Goal: Task Accomplishment & Management: Use online tool/utility

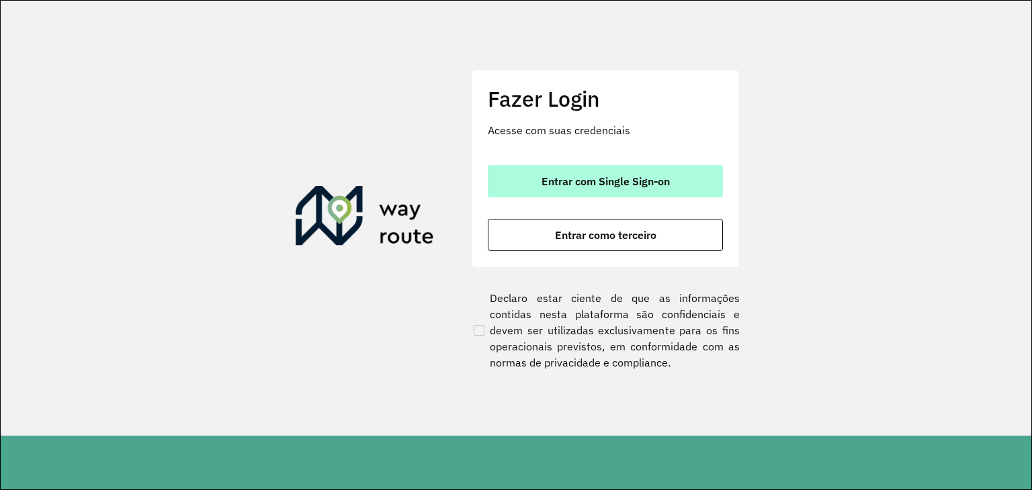
click at [516, 173] on button "Entrar com Single Sign-on" at bounding box center [605, 181] width 235 height 32
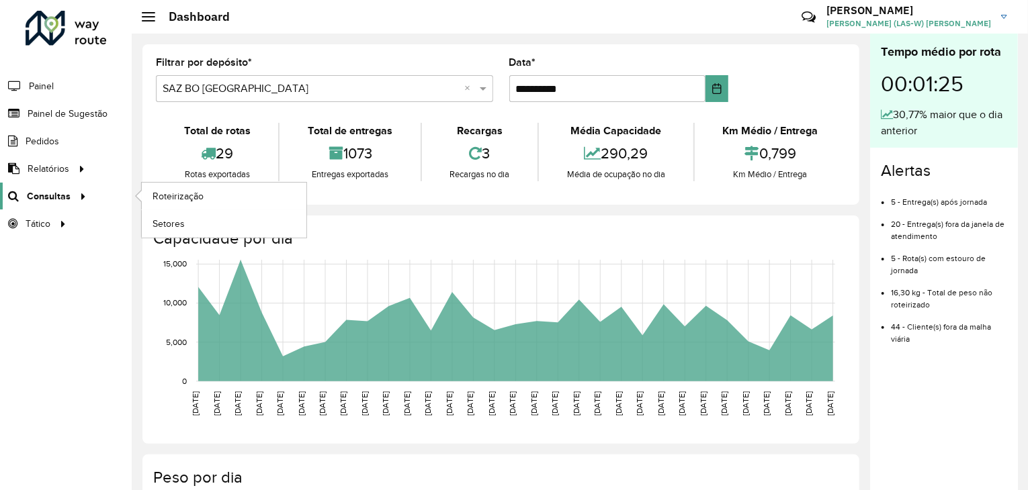
click at [56, 195] on span "Consultas" at bounding box center [49, 196] width 44 height 14
click at [177, 190] on span "Roteirização" at bounding box center [179, 196] width 54 height 14
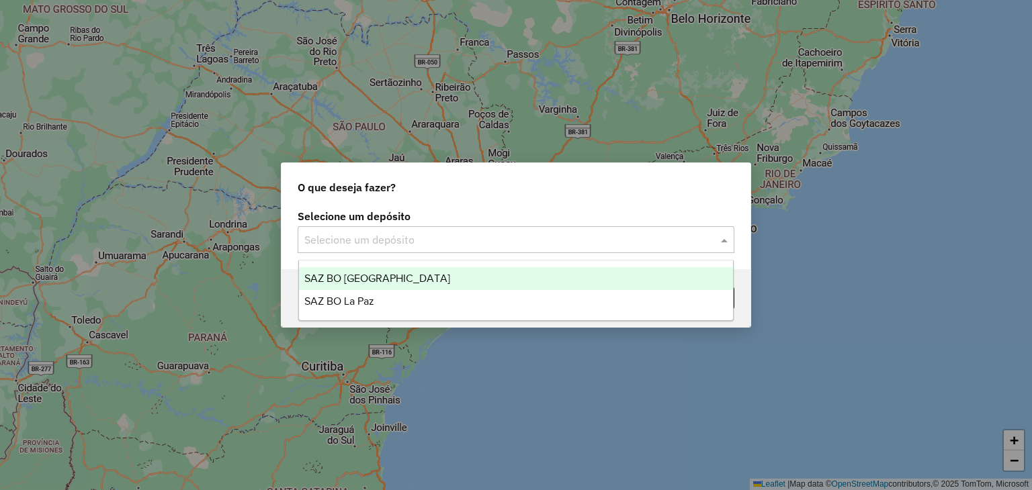
click at [427, 238] on input "text" at bounding box center [502, 240] width 396 height 16
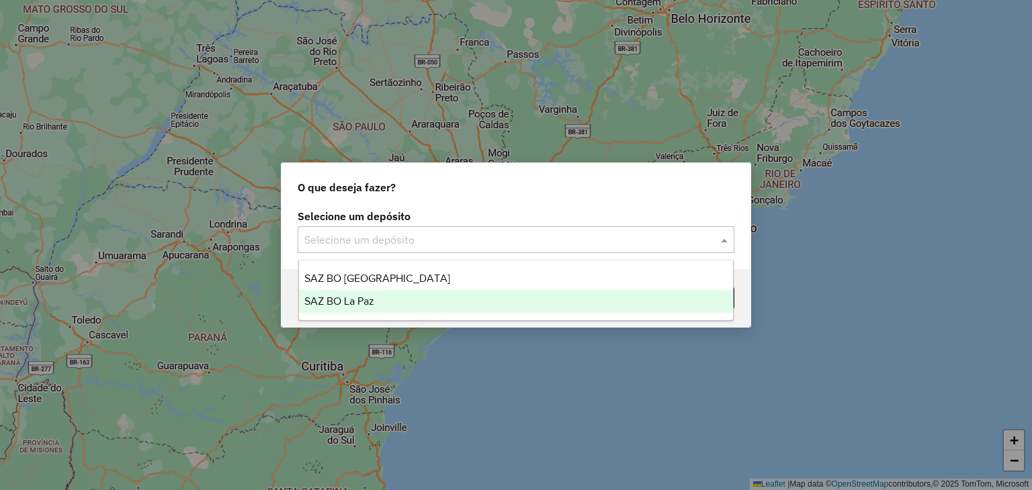
click at [389, 304] on div "SAZ BO La Paz" at bounding box center [516, 301] width 435 height 23
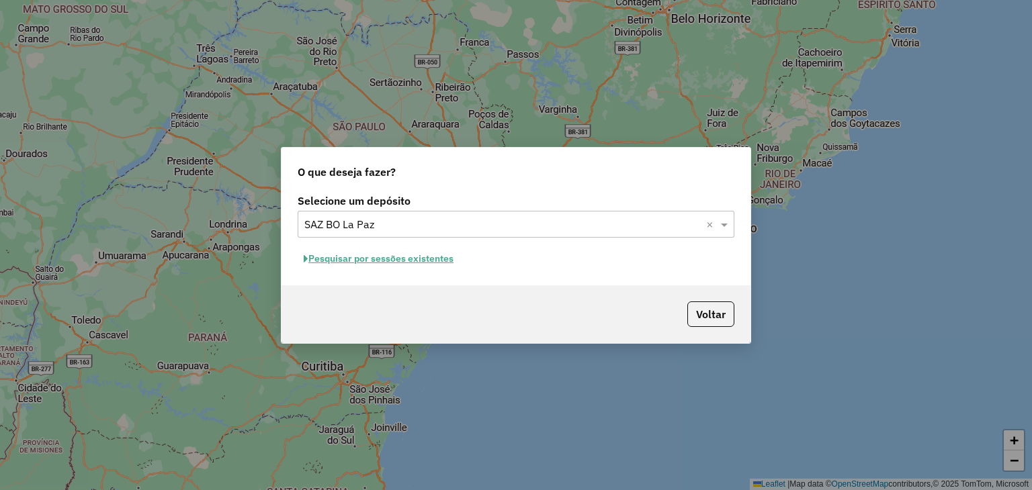
click at [419, 261] on button "Pesquisar por sessões existentes" at bounding box center [379, 259] width 162 height 21
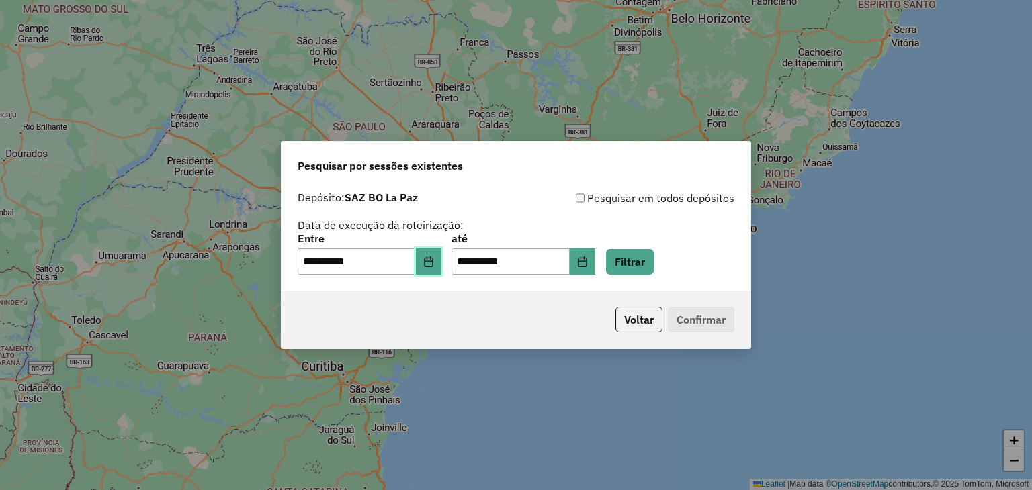
click at [434, 264] on icon "Choose Date" at bounding box center [428, 262] width 11 height 11
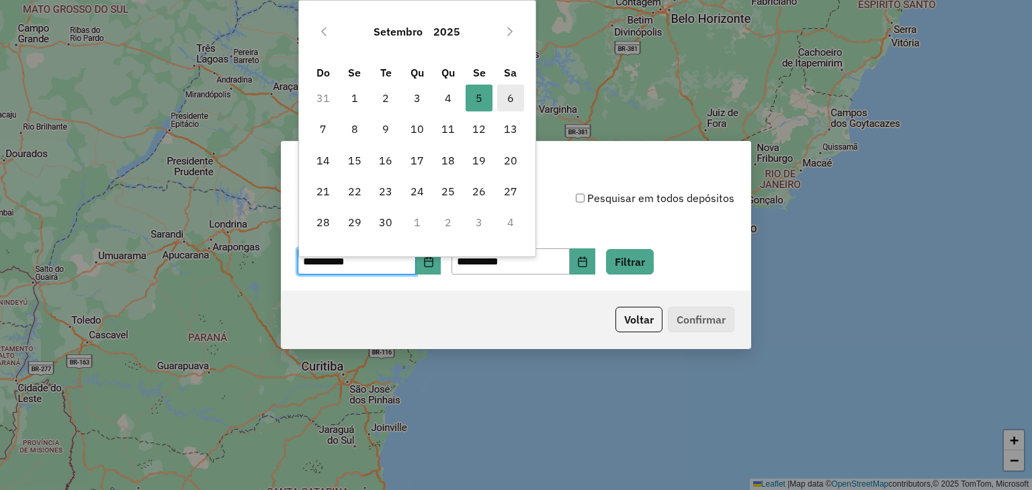
click at [503, 98] on span "6" at bounding box center [510, 98] width 27 height 27
type input "**********"
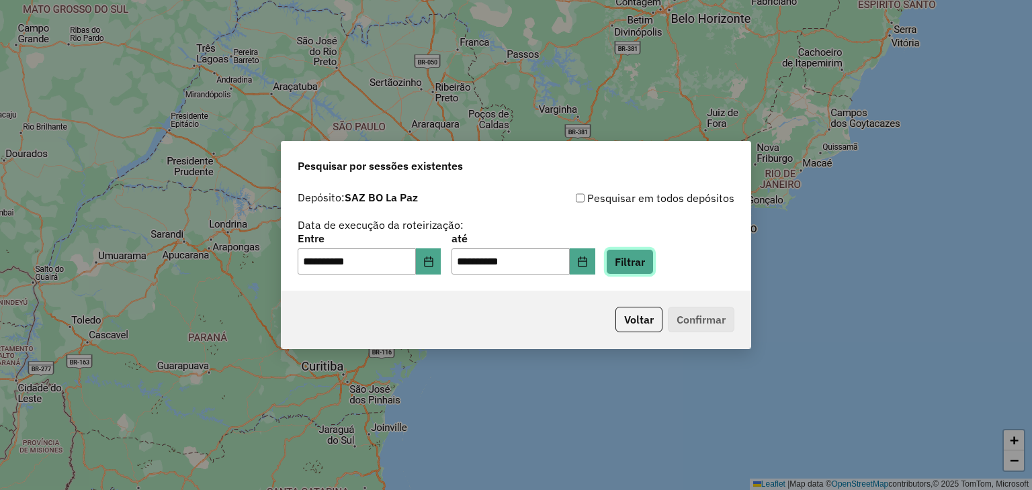
click at [644, 259] on button "Filtrar" at bounding box center [630, 262] width 48 height 26
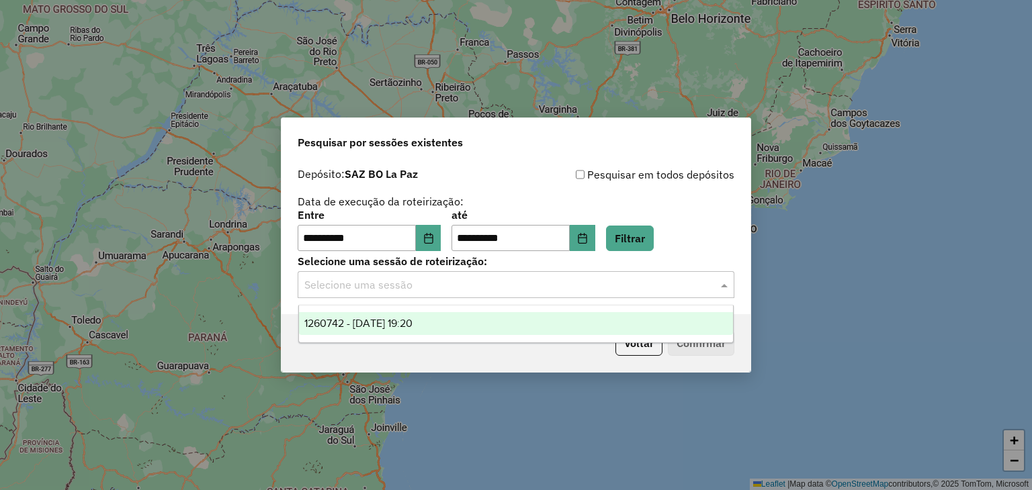
click at [548, 280] on input "text" at bounding box center [502, 285] width 396 height 16
click at [530, 326] on div "1260742 - 06/09/2025 19:20" at bounding box center [516, 323] width 435 height 23
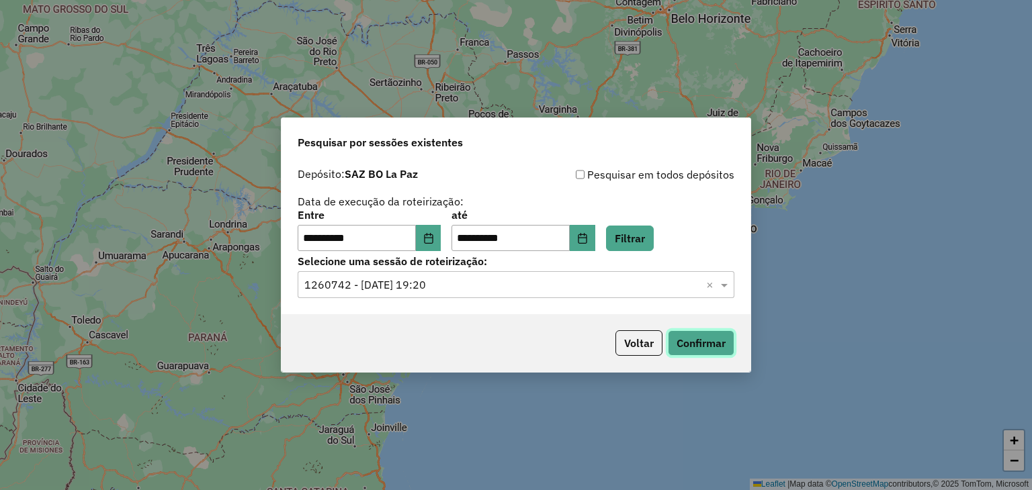
click at [703, 342] on button "Confirmar" at bounding box center [701, 344] width 67 height 26
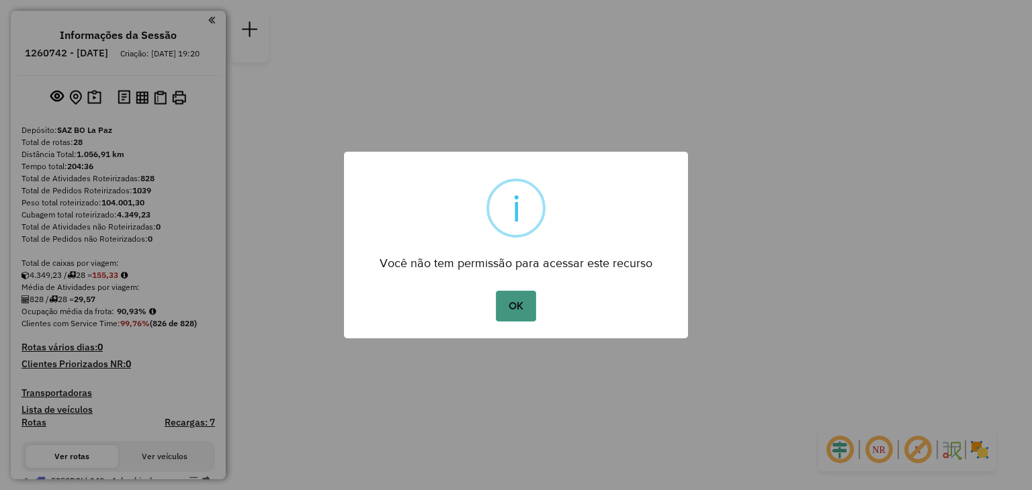
click at [519, 312] on button "OK" at bounding box center [516, 306] width 40 height 31
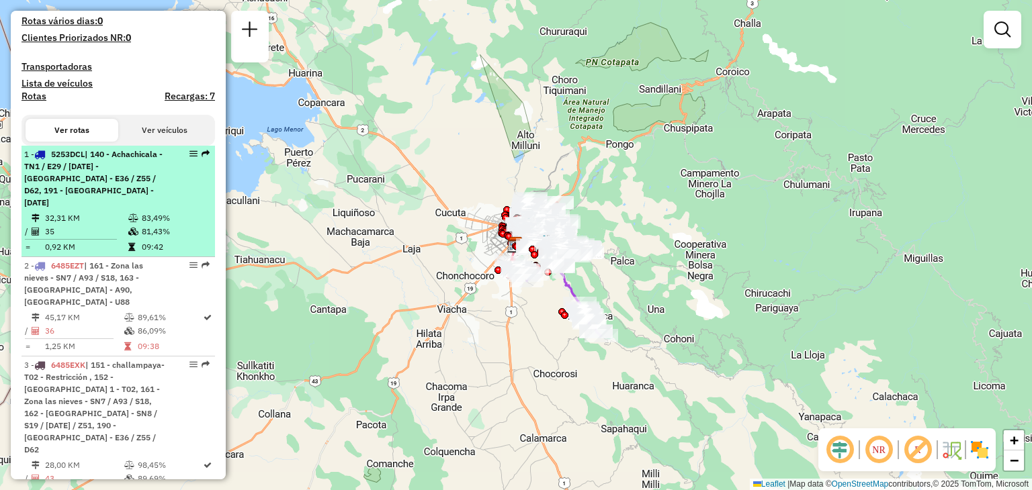
scroll to position [328, 0]
select select "**********"
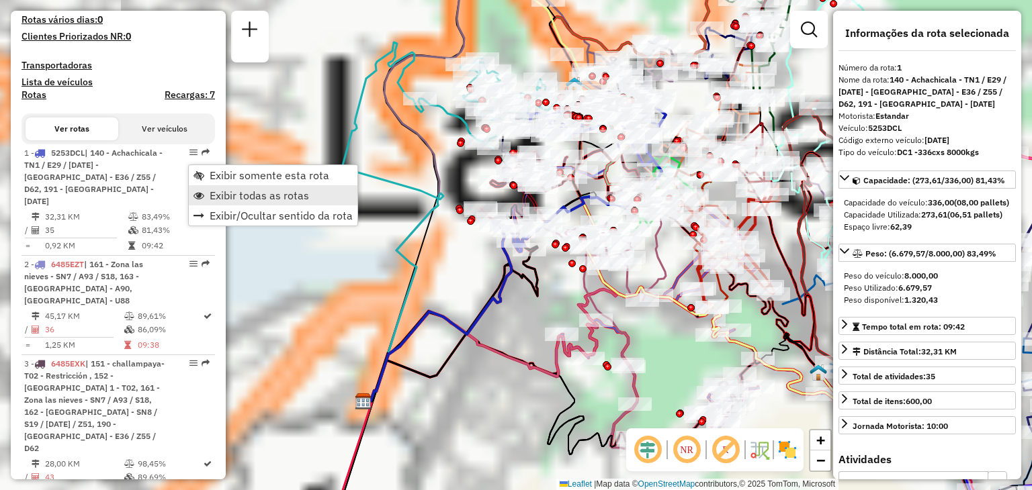
click at [242, 190] on span "Exibir todas as rotas" at bounding box center [259, 195] width 99 height 11
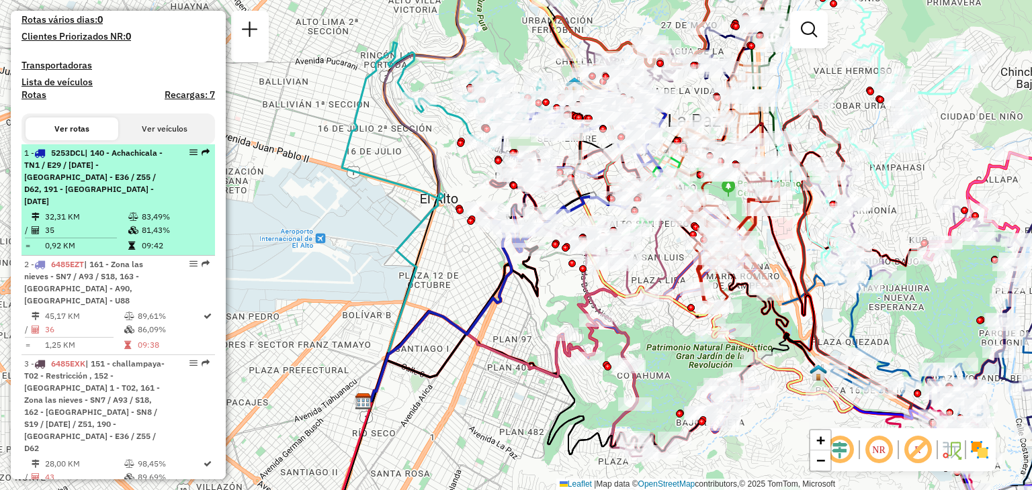
select select "**********"
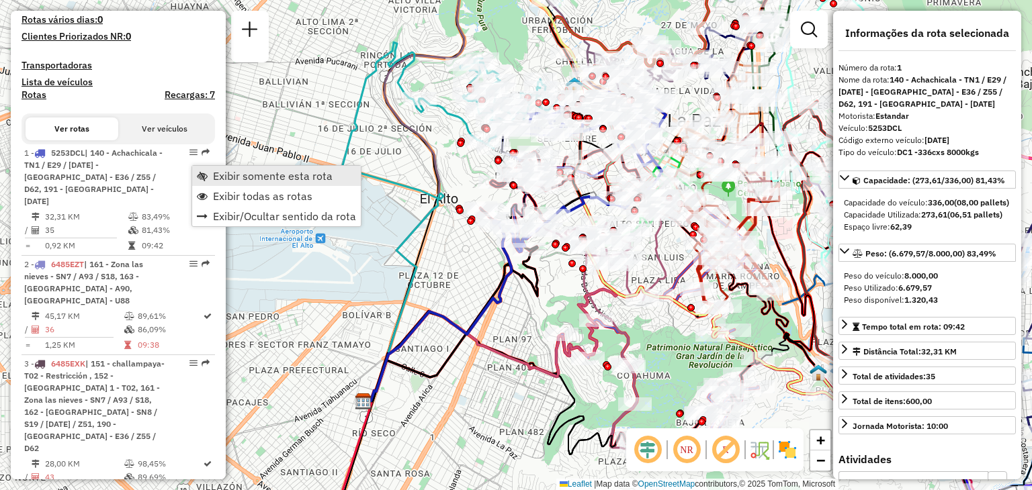
click at [219, 173] on span "Exibir somente esta rota" at bounding box center [273, 176] width 120 height 11
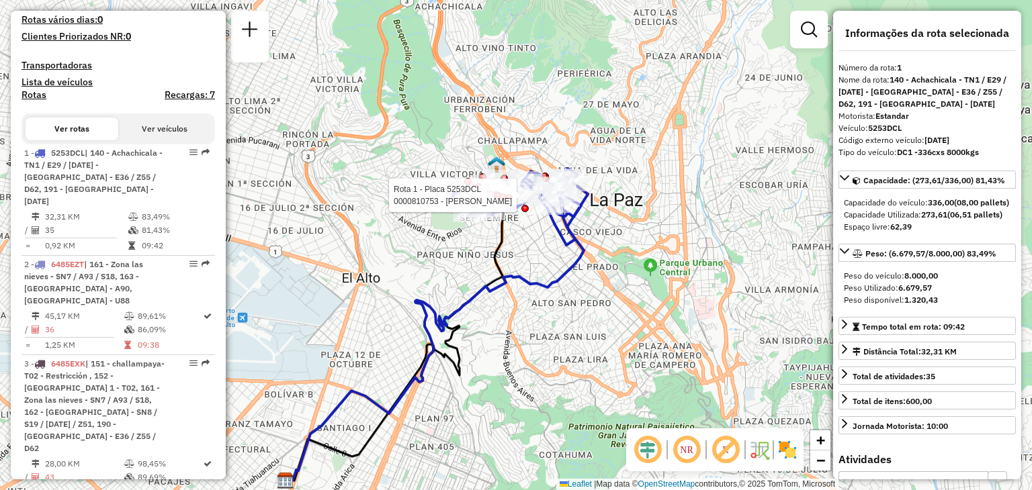
drag, startPoint x: 576, startPoint y: 99, endPoint x: 459, endPoint y: 225, distance: 171.1
click at [494, 200] on div at bounding box center [497, 195] width 7 height 7
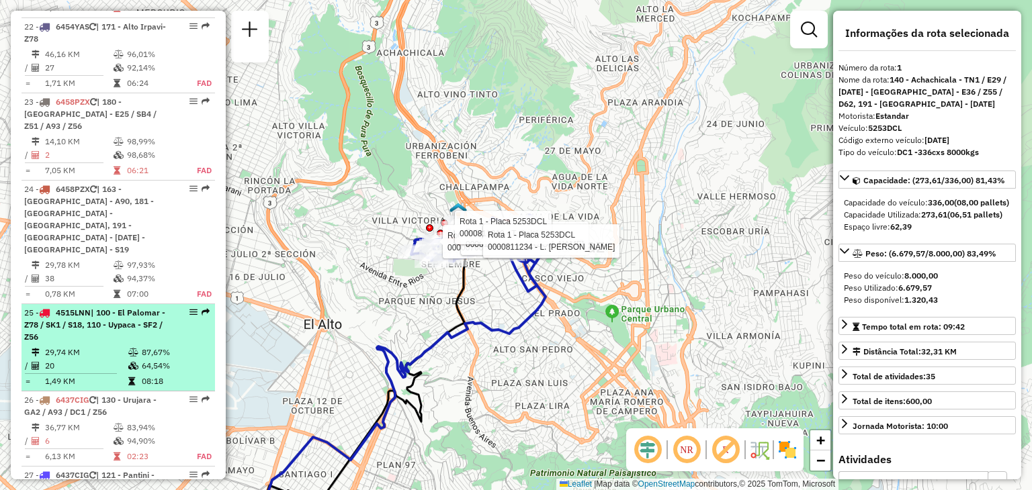
scroll to position [2467, 0]
click at [87, 309] on div "25 - 4515LNN | 100 - El Palomar - Z78 / SK1 / S18, 110 - Uypaca - SF2 / Z56" at bounding box center [95, 327] width 142 height 36
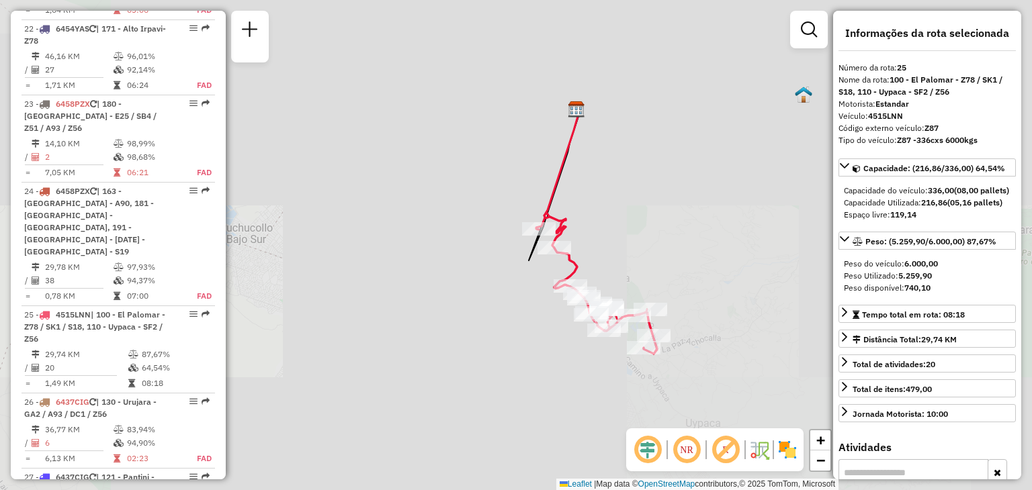
drag, startPoint x: 386, startPoint y: 207, endPoint x: 410, endPoint y: 165, distance: 48.4
click at [410, 165] on div "Janela de atendimento Grade de atendimento Capacidade Transportadoras Veículos …" at bounding box center [516, 245] width 1032 height 490
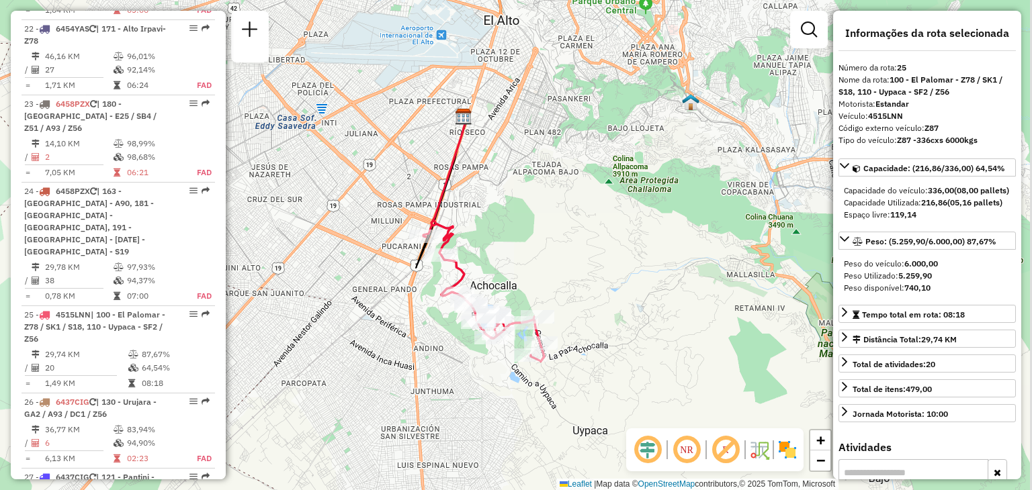
drag, startPoint x: 451, startPoint y: 171, endPoint x: 388, endPoint y: 201, distance: 70.0
click at [388, 201] on div "Janela de atendimento Grade de atendimento Capacidade Transportadoras Veículos …" at bounding box center [516, 245] width 1032 height 490
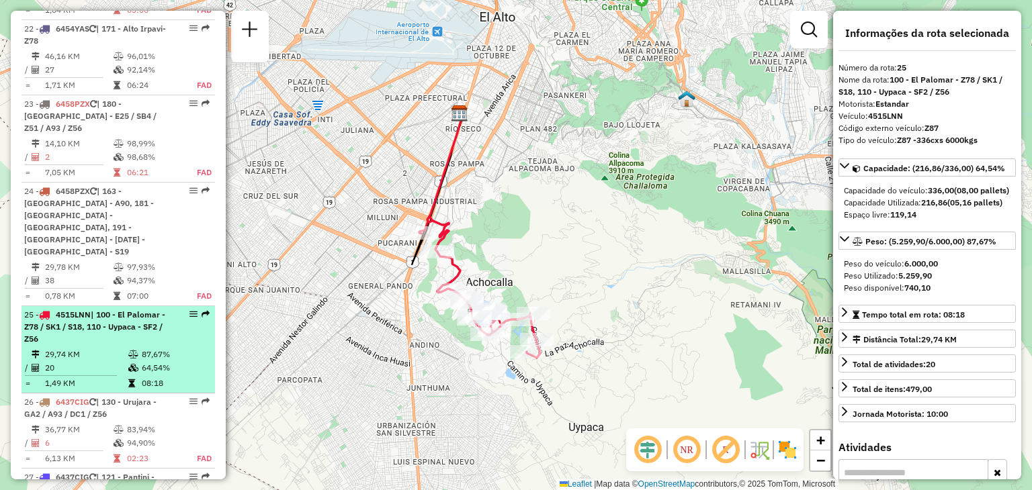
click at [118, 361] on td "20" at bounding box center [85, 367] width 83 height 13
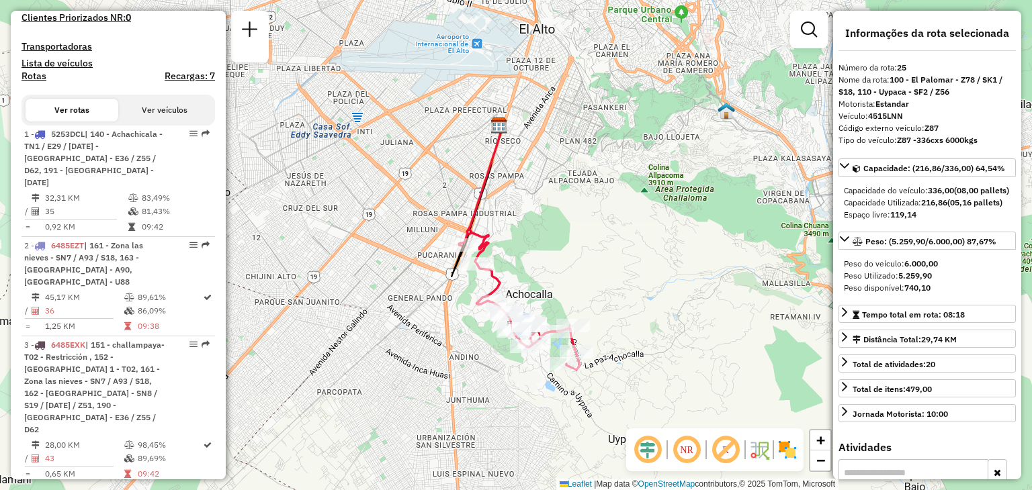
scroll to position [348, 0]
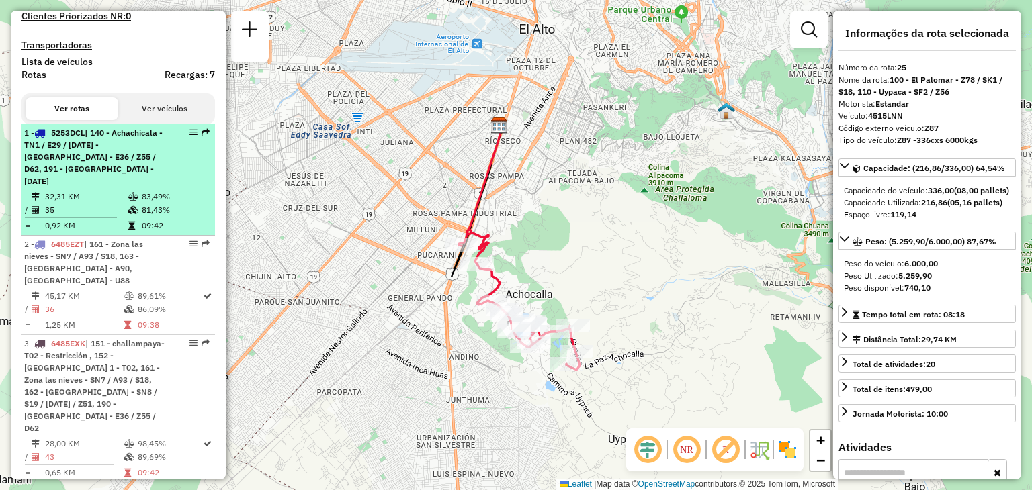
click at [91, 187] on li "1 - 5253DCL | 140 - Achachicala - TN1 / E29 / DC1, 190 - San sebastian Centro -…" at bounding box center [117, 180] width 193 height 112
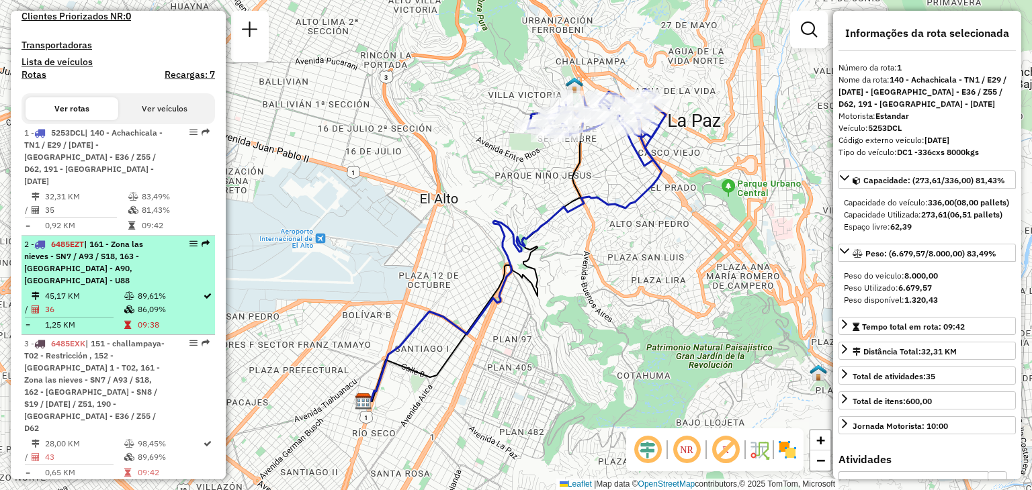
click at [143, 269] on span "| 161 - Zona las nieves - SN7 / A93 / S18, 163 - Plaza Lira - A90, 181 - Bairro…" at bounding box center [83, 262] width 119 height 46
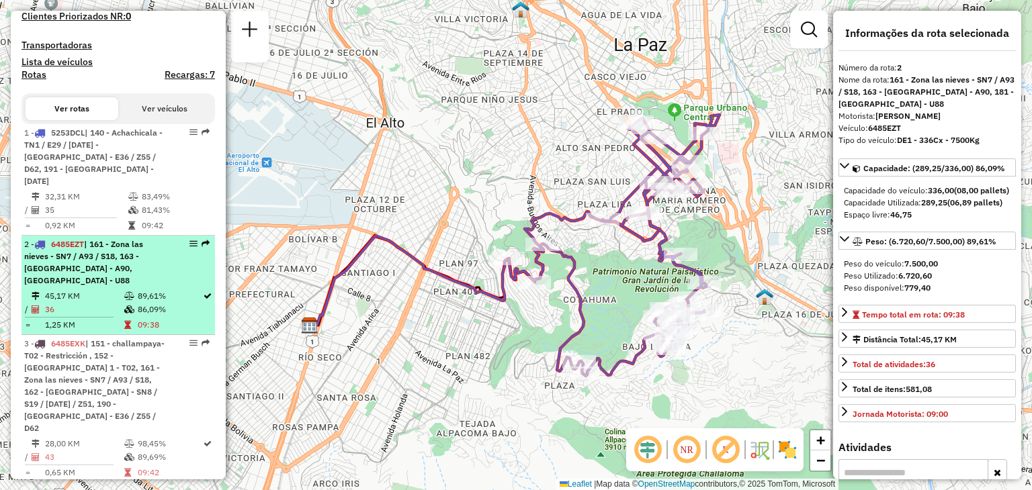
click at [70, 290] on td "45,17 KM" at bounding box center [83, 296] width 79 height 13
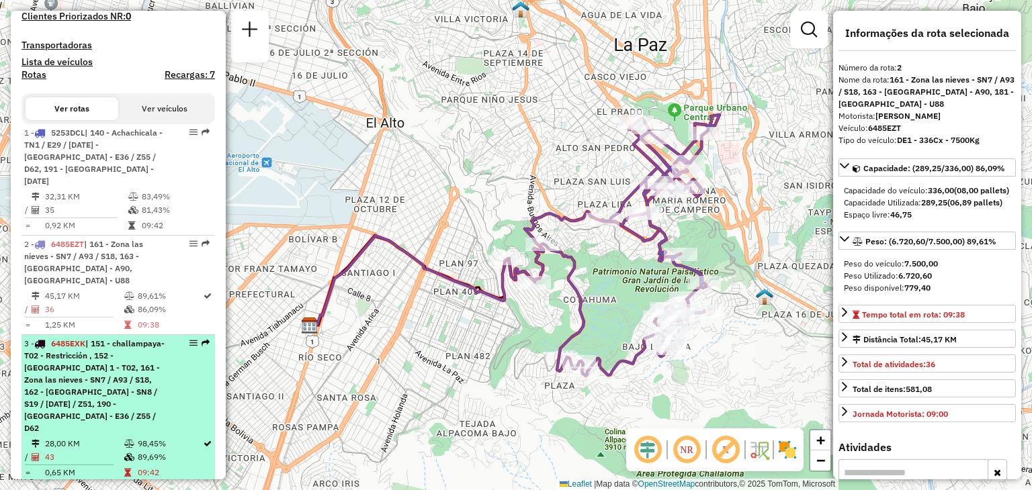
click at [75, 351] on span "| 151 - challampaya- T02 - Restricción , 152 - El Tejar 1 - T02, 161 - Zona las…" at bounding box center [94, 386] width 140 height 95
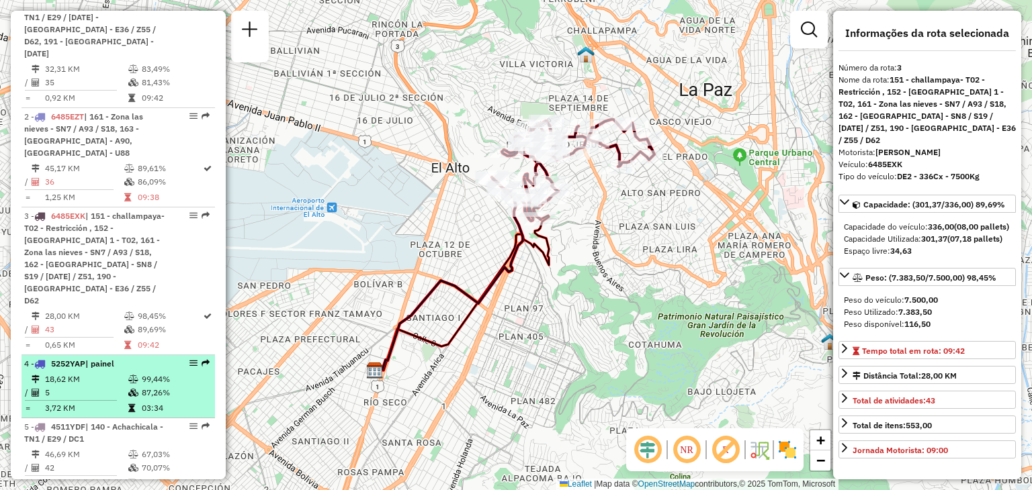
scroll to position [477, 0]
click at [68, 385] on td "5" at bounding box center [85, 391] width 83 height 13
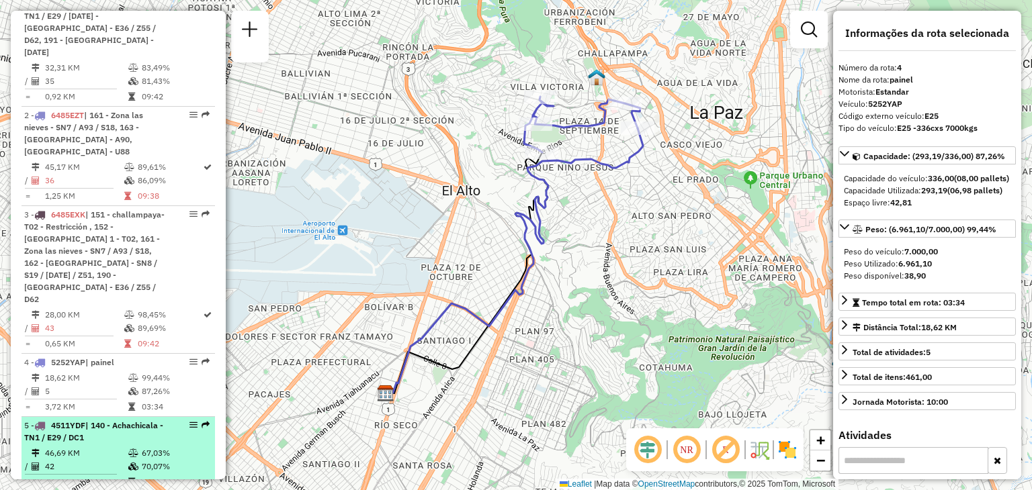
click at [69, 421] on span "| 140 - Achachicala - TN1 / E29 / DC1" at bounding box center [93, 432] width 139 height 22
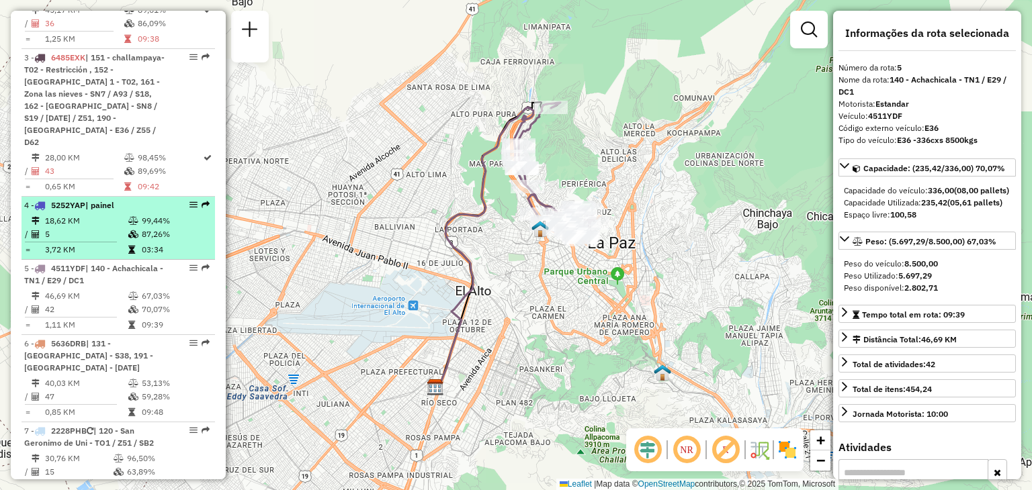
scroll to position [634, 0]
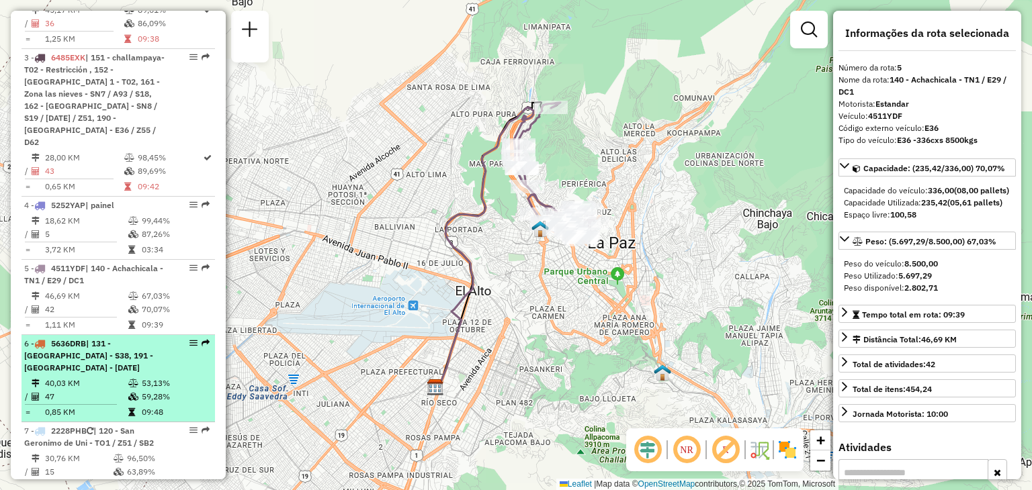
click at [71, 377] on td "40,03 KM" at bounding box center [85, 383] width 83 height 13
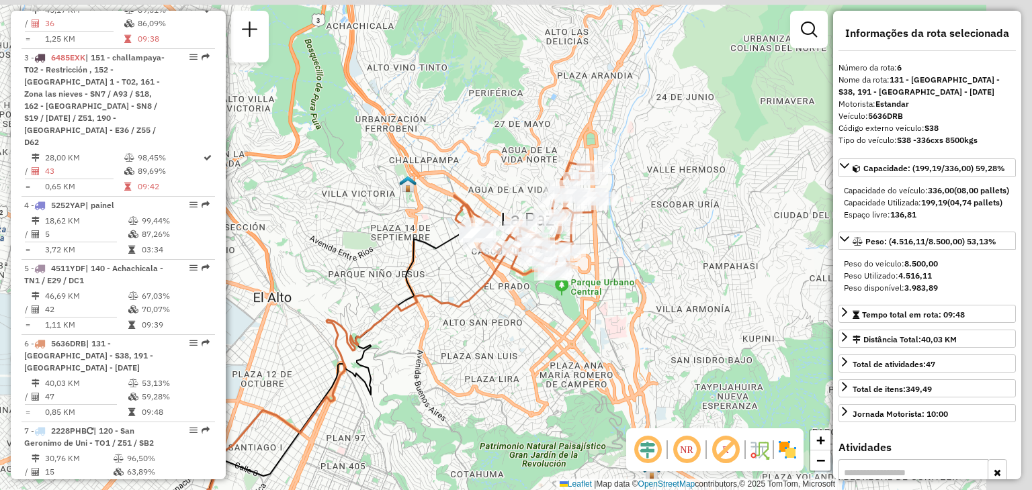
drag, startPoint x: 505, startPoint y: 224, endPoint x: 390, endPoint y: 310, distance: 144.4
click at [390, 310] on icon at bounding box center [384, 373] width 369 height 254
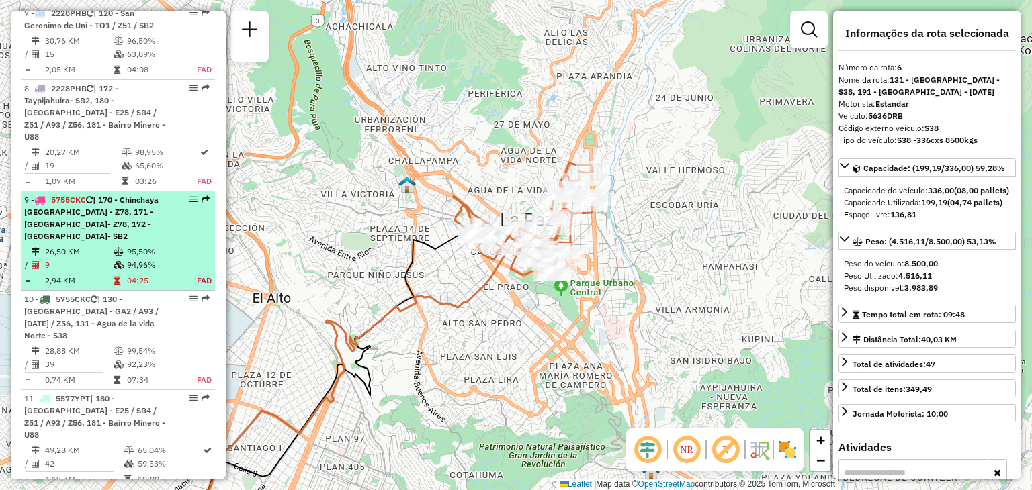
scroll to position [1053, 0]
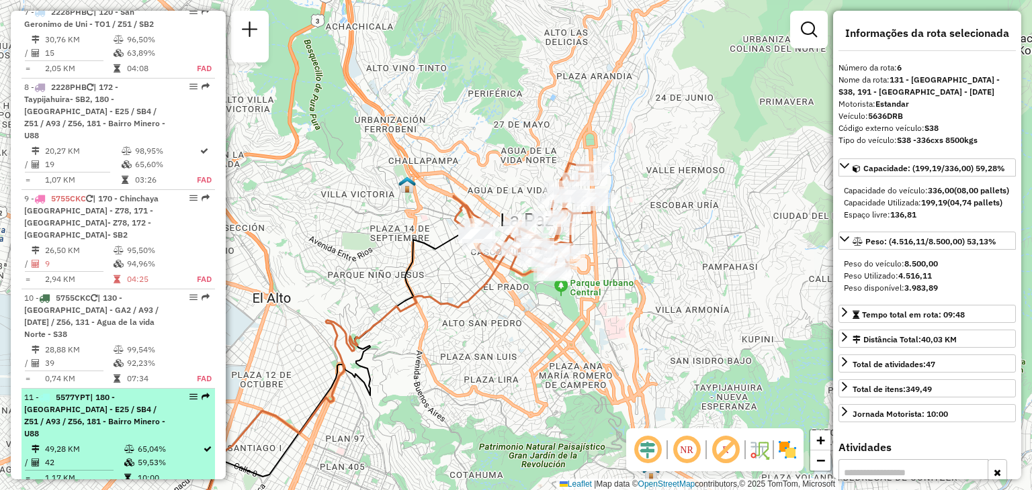
click at [78, 392] on span "| 180 - Valle Hermoso - E25 / SB4 / Z51 / A93 / Z56, 181 - Bairro Minero - U88" at bounding box center [94, 415] width 141 height 46
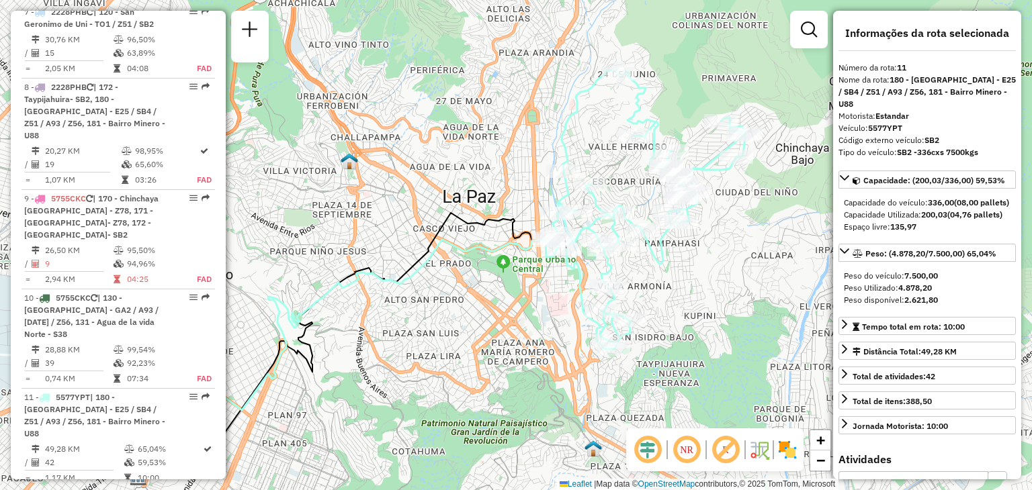
drag, startPoint x: 343, startPoint y: 344, endPoint x: 245, endPoint y: 380, distance: 105.0
click at [245, 380] on icon at bounding box center [369, 352] width 457 height 249
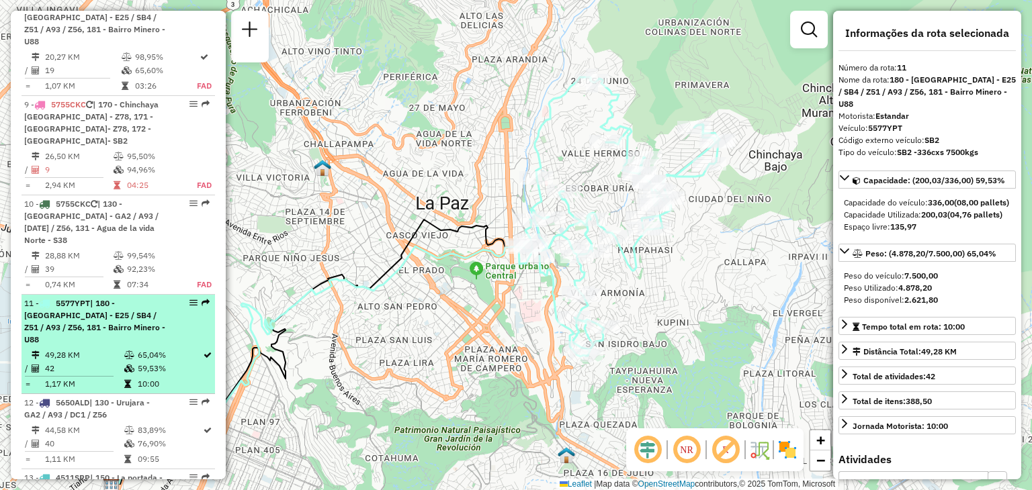
scroll to position [1147, 0]
click at [125, 437] on td at bounding box center [130, 443] width 13 height 13
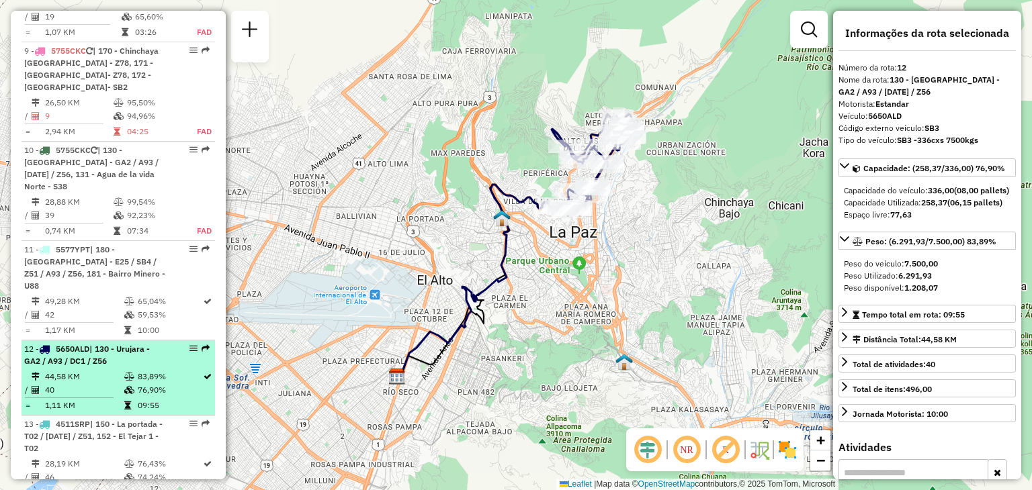
scroll to position [1202, 0]
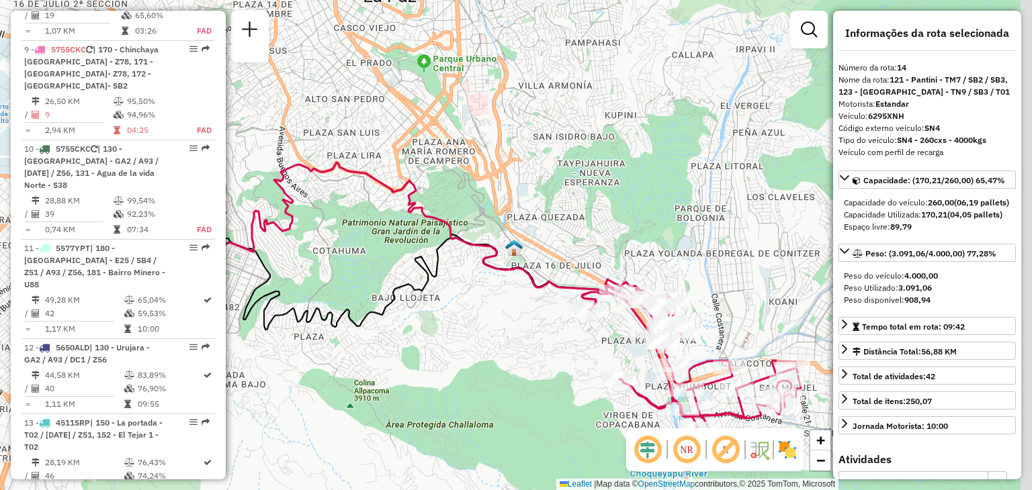
drag, startPoint x: 551, startPoint y: 257, endPoint x: 462, endPoint y: 313, distance: 105.1
click at [462, 313] on div "Janela de atendimento Grade de atendimento Capacidade Transportadoras Veículos …" at bounding box center [516, 245] width 1032 height 490
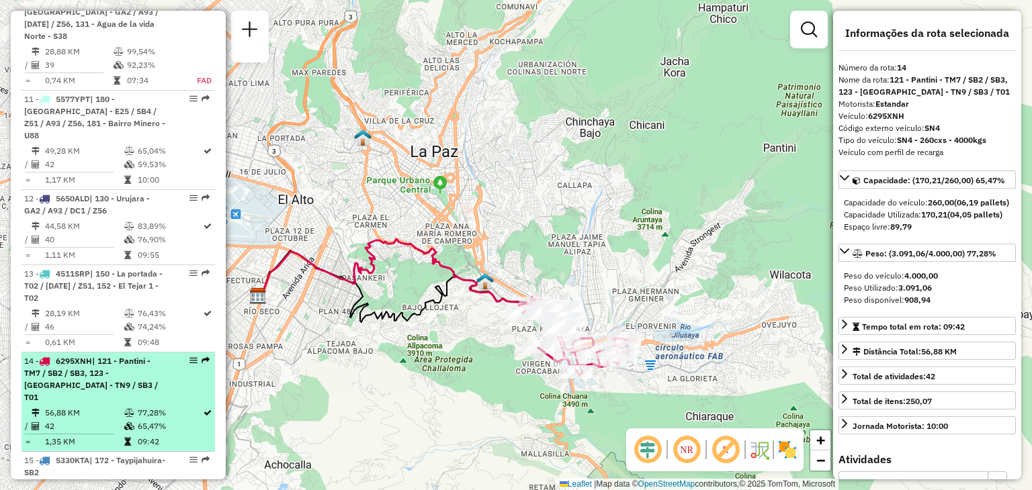
scroll to position [1352, 0]
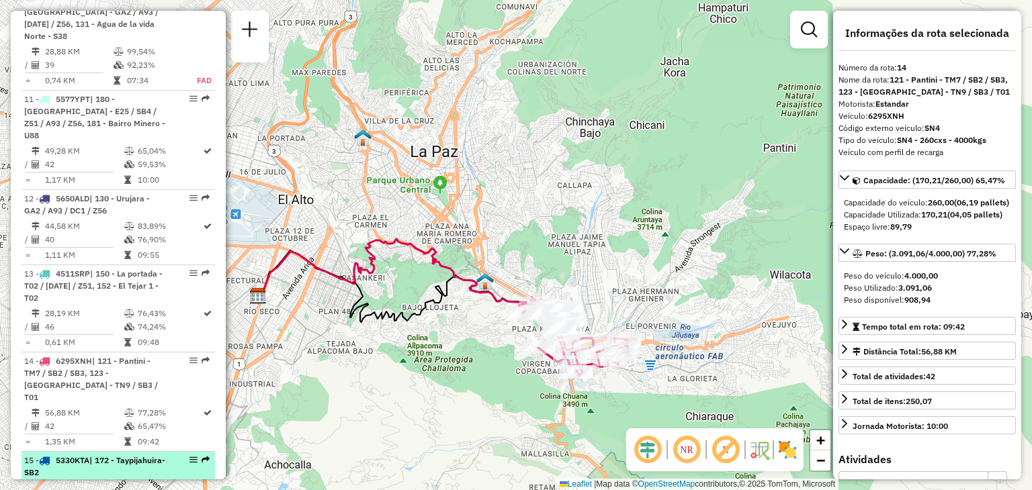
click at [83, 482] on td "61,09 KM" at bounding box center [85, 488] width 83 height 13
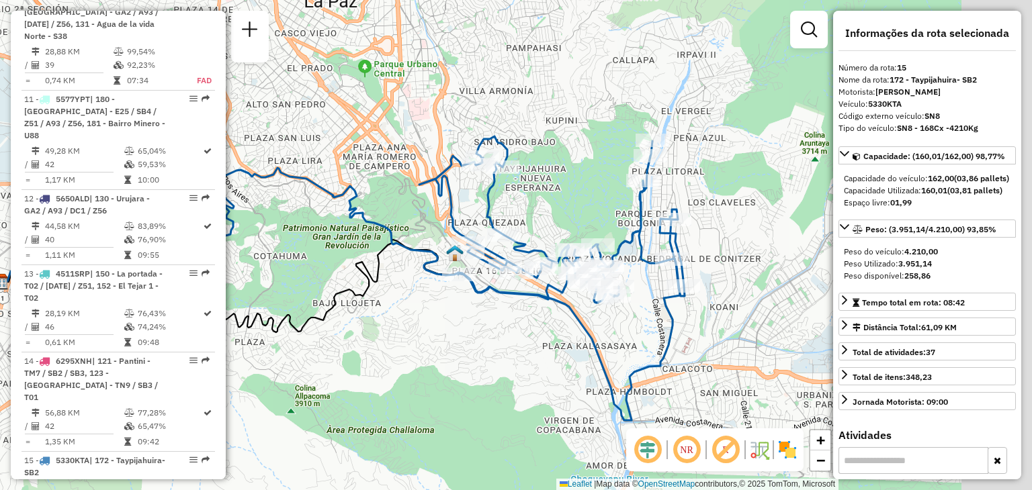
drag, startPoint x: 455, startPoint y: 304, endPoint x: 278, endPoint y: 336, distance: 179.6
click at [278, 336] on div "Janela de atendimento Grade de atendimento Capacidade Transportadoras Veículos …" at bounding box center [516, 245] width 1032 height 490
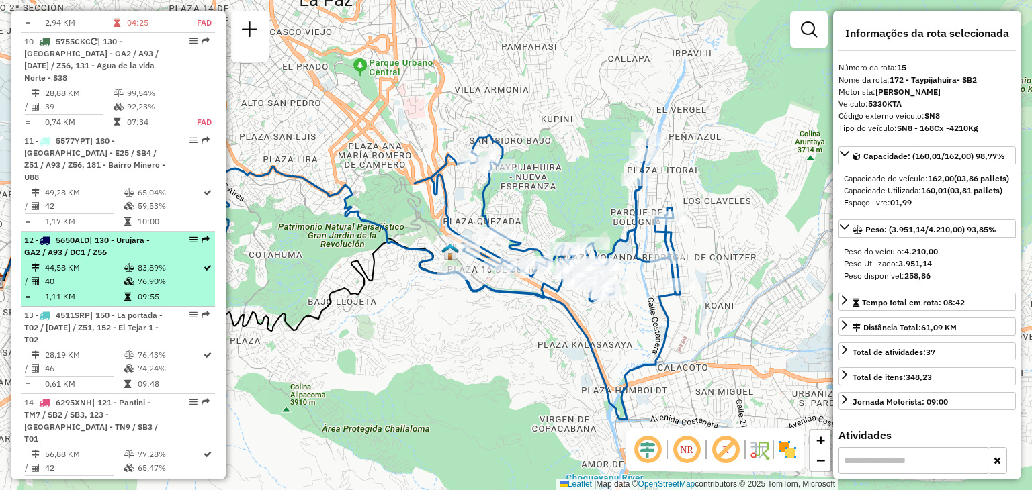
scroll to position [1283, 0]
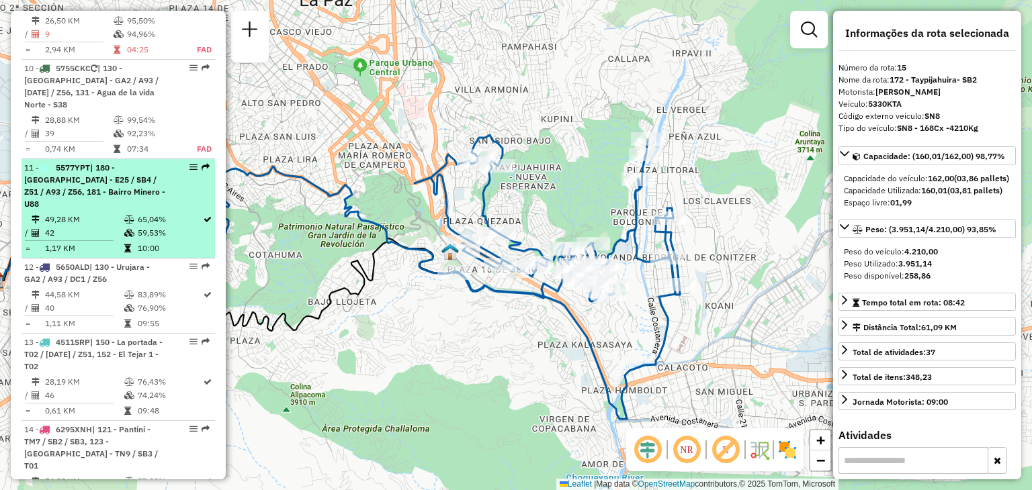
click at [97, 213] on td "49,28 KM" at bounding box center [83, 219] width 79 height 13
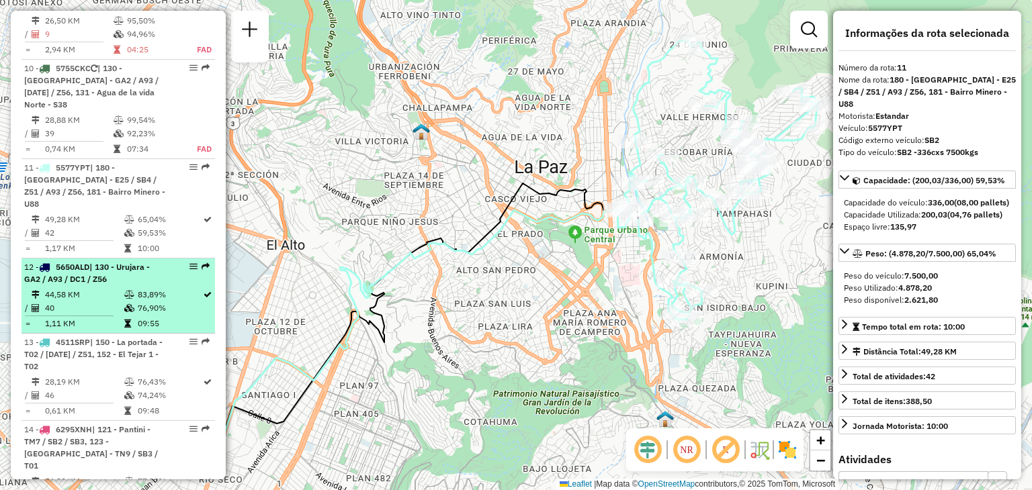
click at [90, 288] on td "44,58 KM" at bounding box center [83, 294] width 79 height 13
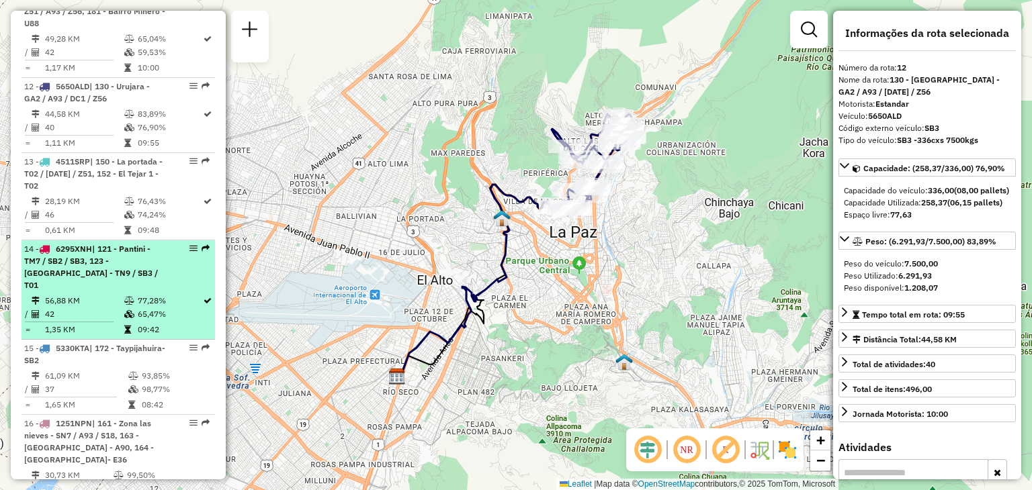
scroll to position [1463, 0]
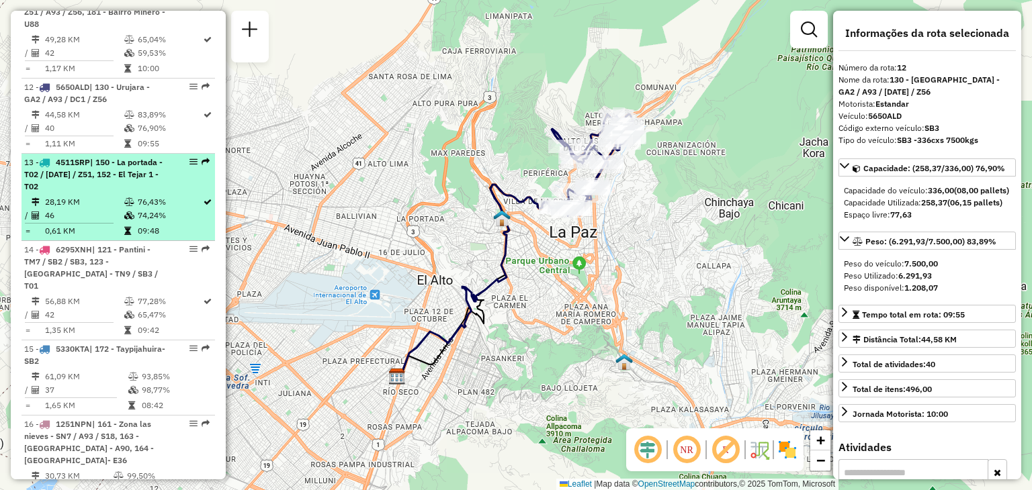
click at [77, 195] on td "28,19 KM" at bounding box center [83, 201] width 79 height 13
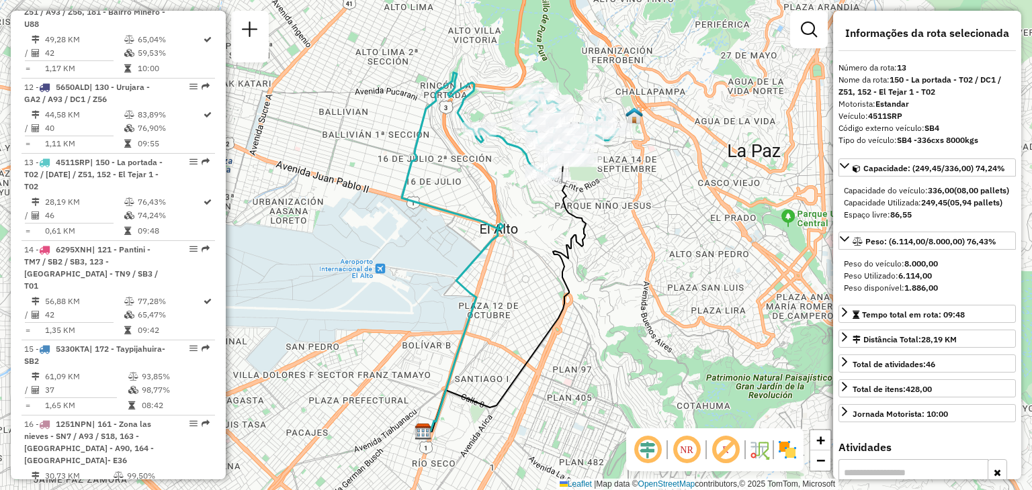
drag, startPoint x: 488, startPoint y: 162, endPoint x: 414, endPoint y: 210, distance: 88.0
click at [414, 210] on div "Janela de atendimento Grade de atendimento Capacidade Transportadoras Veículos …" at bounding box center [516, 245] width 1032 height 490
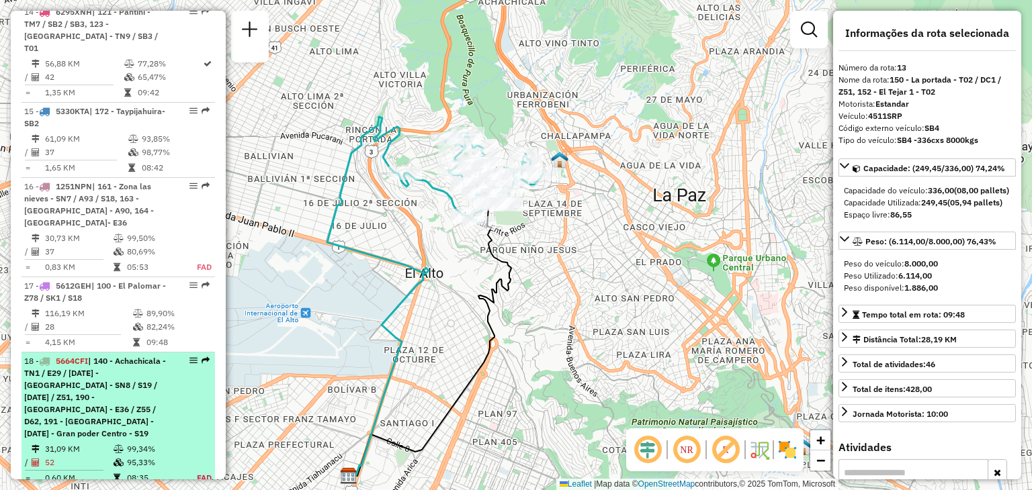
scroll to position [1700, 0]
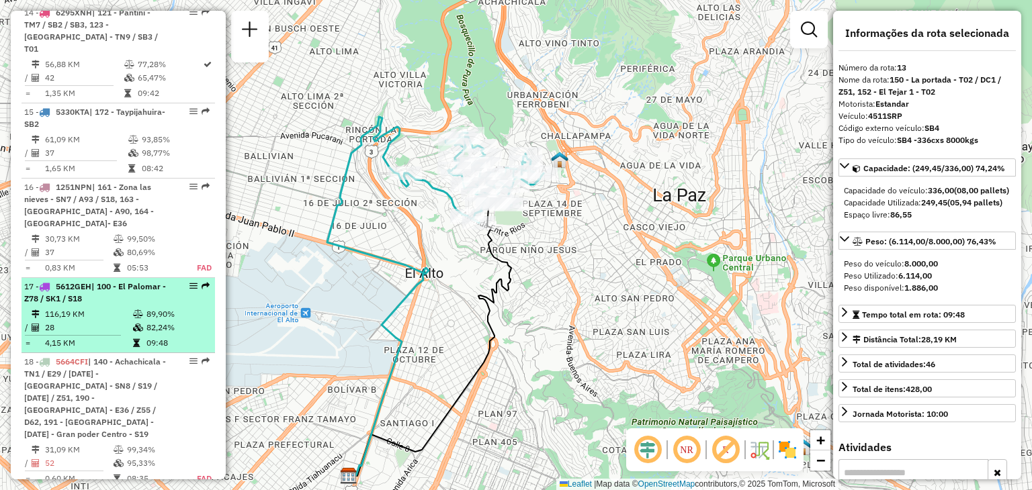
click at [114, 321] on td "28" at bounding box center [88, 327] width 88 height 13
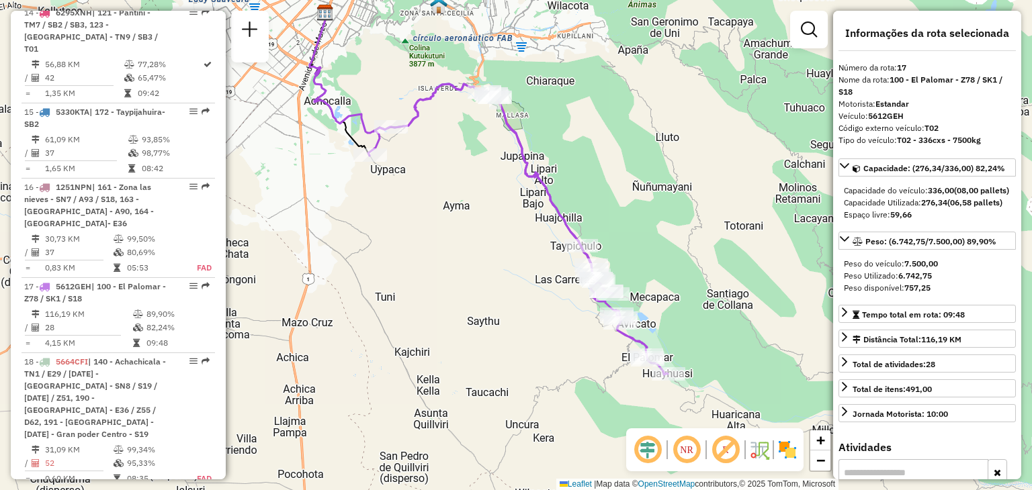
drag, startPoint x: 455, startPoint y: 299, endPoint x: 437, endPoint y: 245, distance: 56.9
click at [437, 245] on div "Janela de atendimento Grade de atendimento Capacidade Transportadoras Veículos …" at bounding box center [516, 245] width 1032 height 490
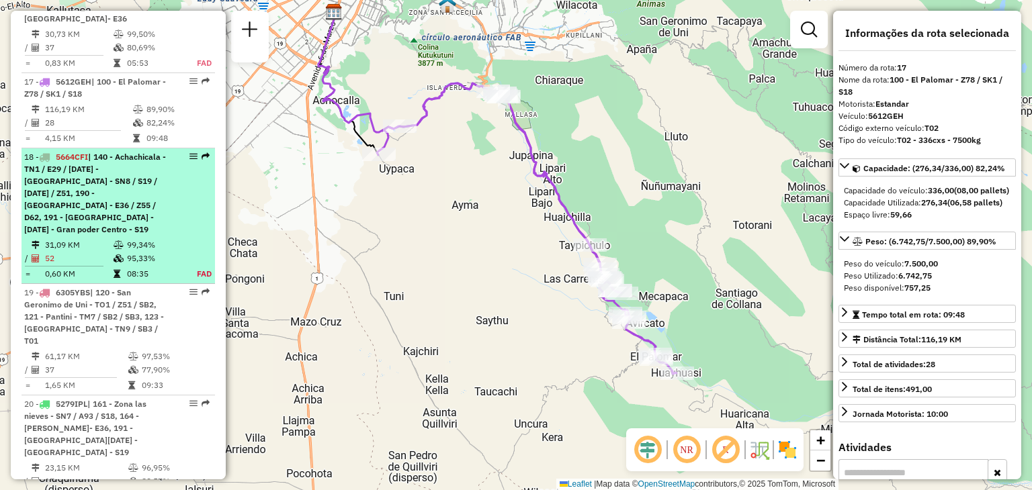
scroll to position [1908, 0]
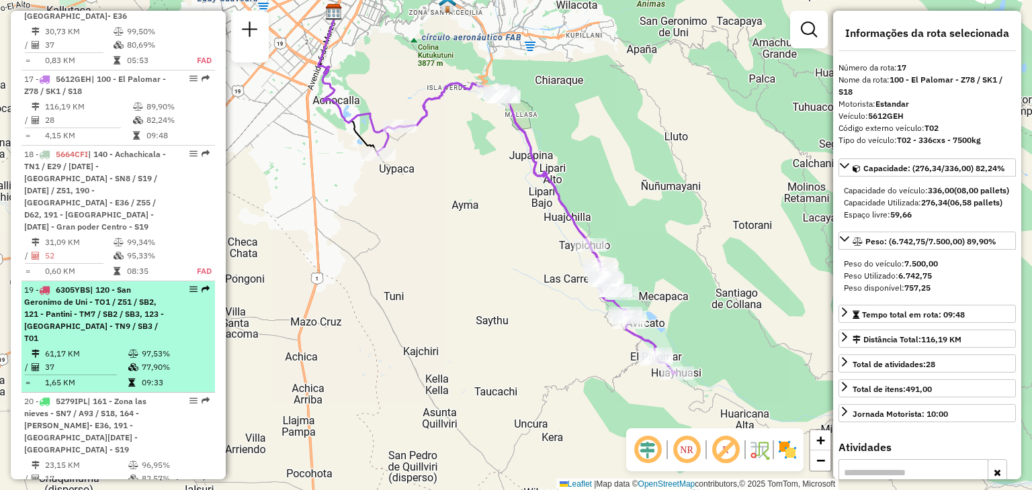
click at [107, 347] on td "61,17 KM" at bounding box center [85, 353] width 83 height 13
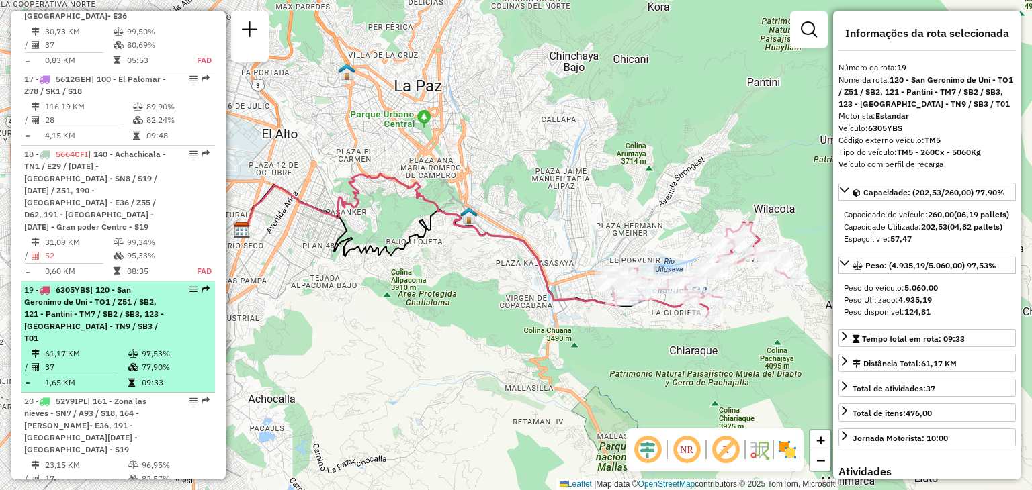
click at [107, 285] on span "| 120 - San Geronimo de Uni - TO1 / Z51 / SB2, 121 - Pantini - TM7 / SB2 / SB3,…" at bounding box center [94, 314] width 140 height 58
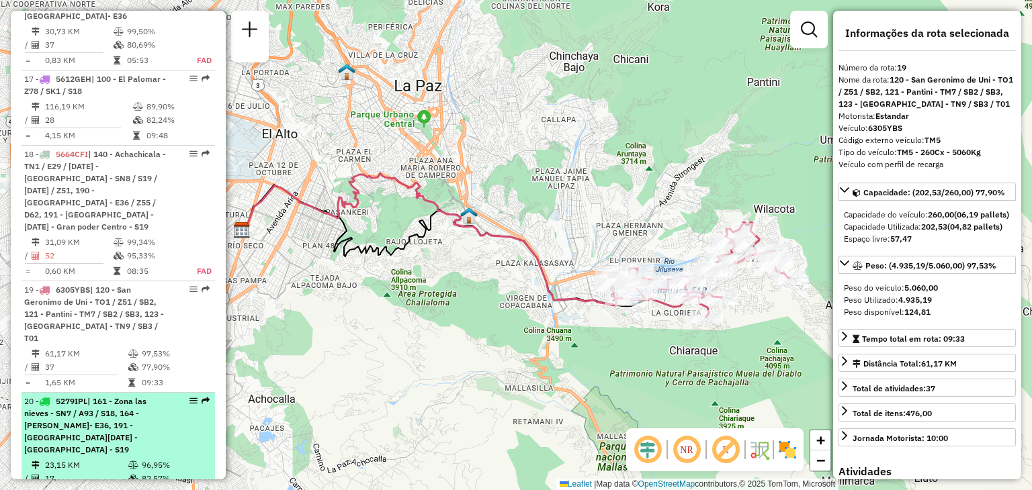
click at [110, 396] on span "| 161 - Zona las nieves - SN7 / A93 / S18, 164 - Emilio Medina Saenz- E36, 191 …" at bounding box center [85, 425] width 122 height 58
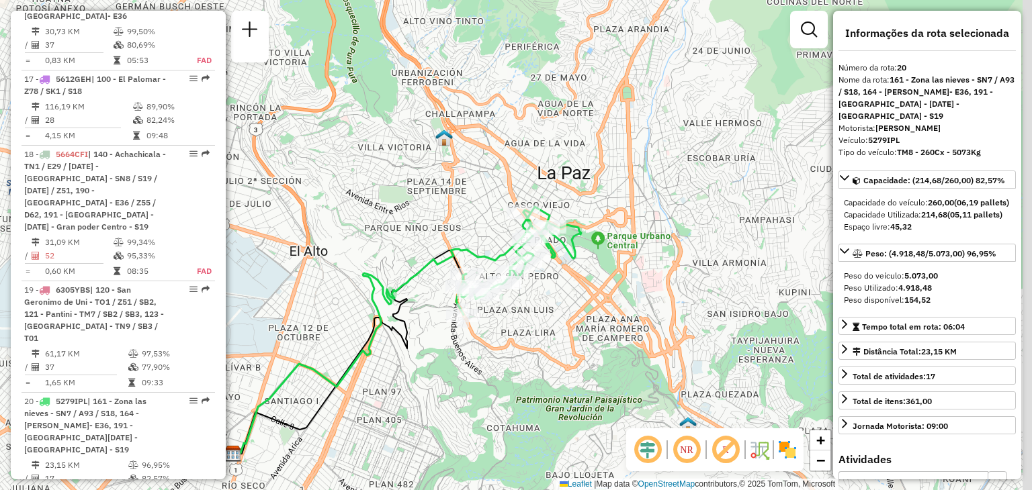
drag, startPoint x: 537, startPoint y: 137, endPoint x: 424, endPoint y: 224, distance: 142.7
click at [424, 224] on div "Janela de atendimento Grade de atendimento Capacidade Transportadoras Veículos …" at bounding box center [516, 245] width 1032 height 490
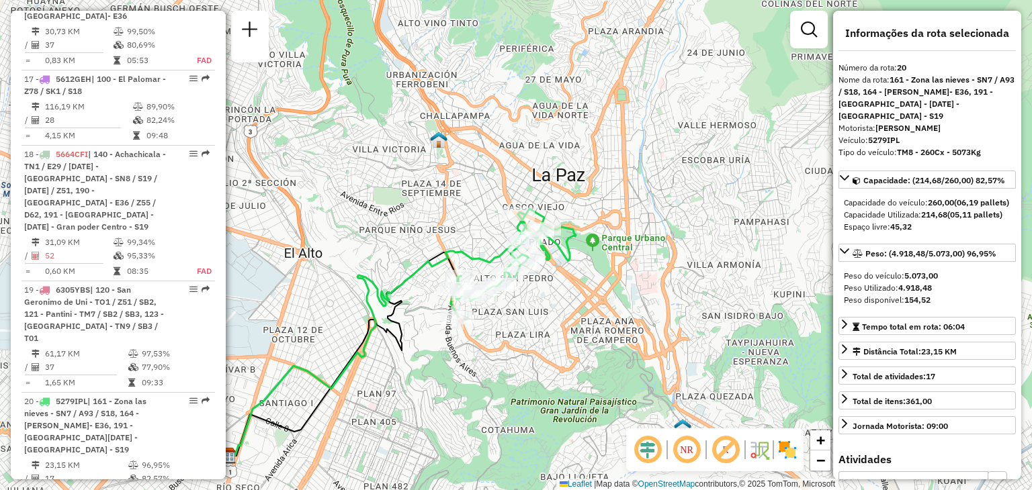
click at [453, 231] on div "Janela de atendimento Grade de atendimento Capacidade Transportadoras Veículos …" at bounding box center [516, 245] width 1032 height 490
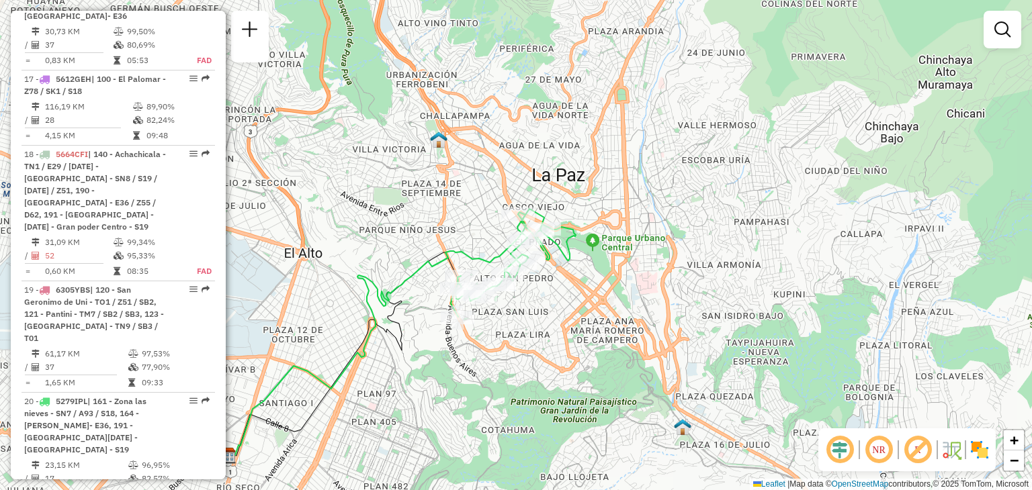
click at [453, 231] on div "Janela de atendimento Grade de atendimento Capacidade Transportadoras Veículos …" at bounding box center [516, 245] width 1032 height 490
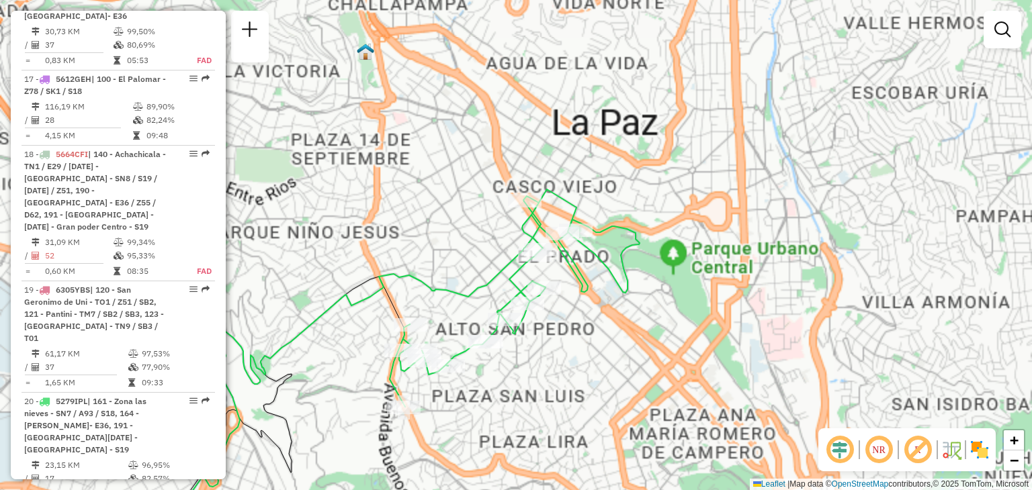
drag, startPoint x: 513, startPoint y: 234, endPoint x: 451, endPoint y: 237, distance: 62.5
click at [451, 237] on div "Janela de atendimento Grade de atendimento Capacidade Transportadoras Veículos …" at bounding box center [516, 245] width 1032 height 490
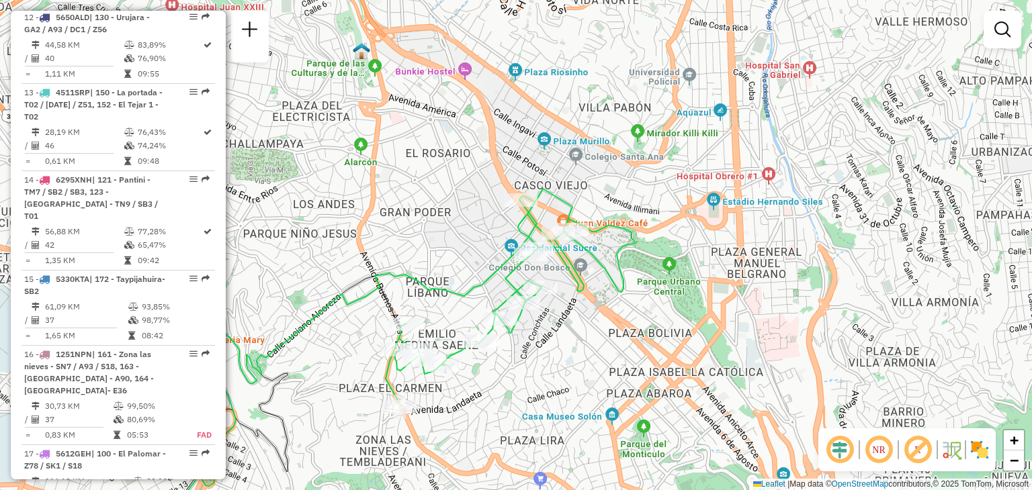
scroll to position [1524, 0]
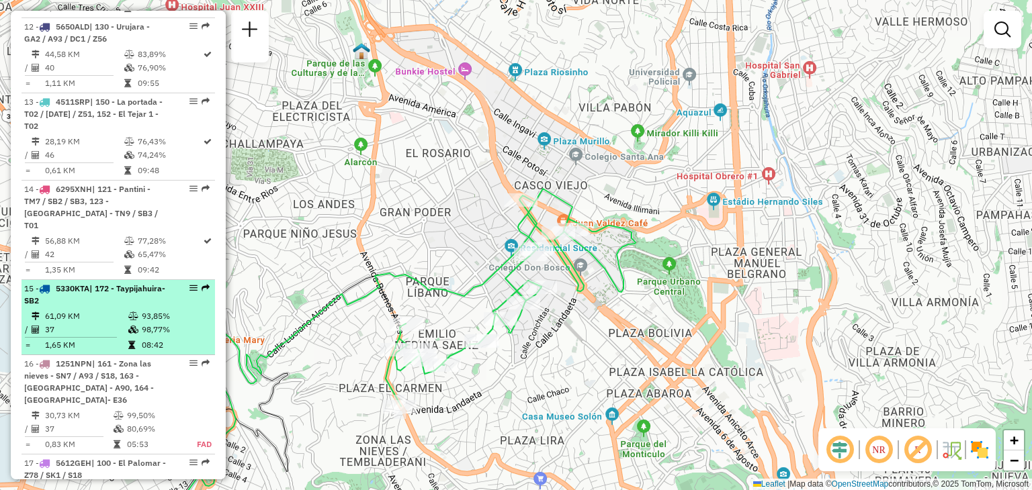
click at [79, 283] on span "| 172 - Taypijahuira- SB2" at bounding box center [94, 294] width 141 height 22
select select "**********"
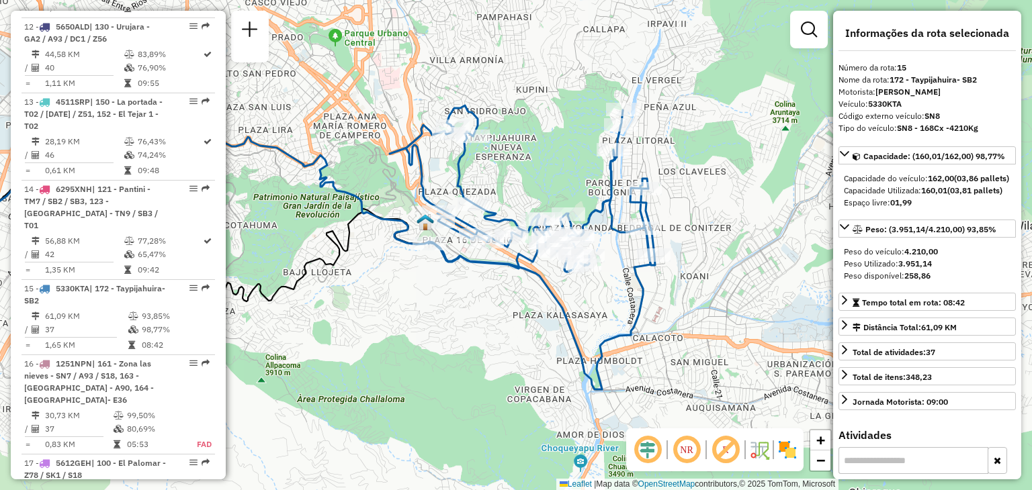
drag, startPoint x: 619, startPoint y: 304, endPoint x: 422, endPoint y: 312, distance: 197.7
click at [422, 312] on div "Janela de atendimento Grade de atendimento Capacidade Transportadoras Veículos …" at bounding box center [516, 245] width 1032 height 490
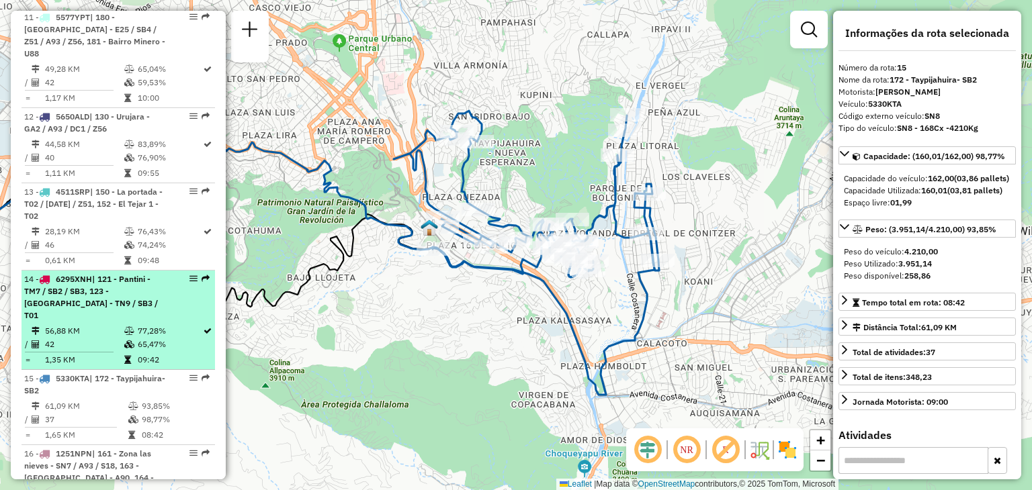
scroll to position [1413, 0]
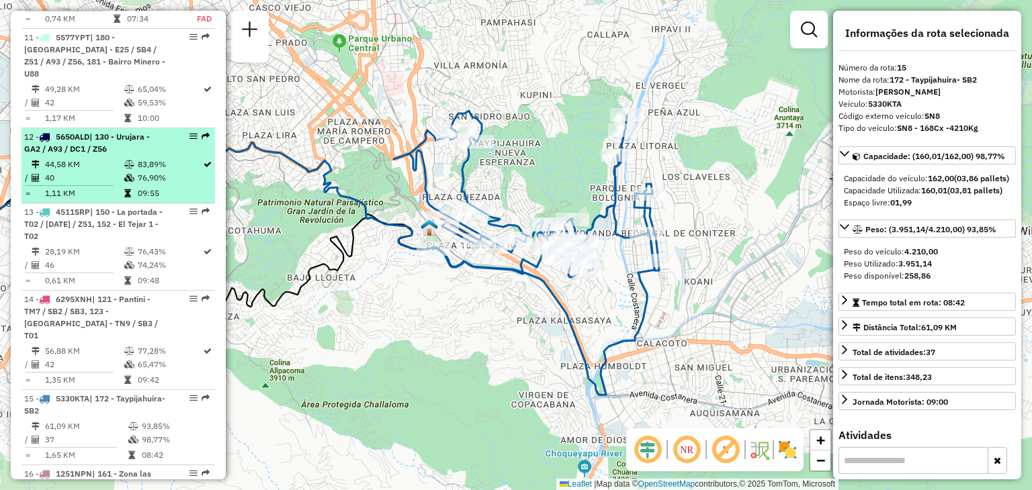
click at [130, 187] on td at bounding box center [130, 193] width 13 height 13
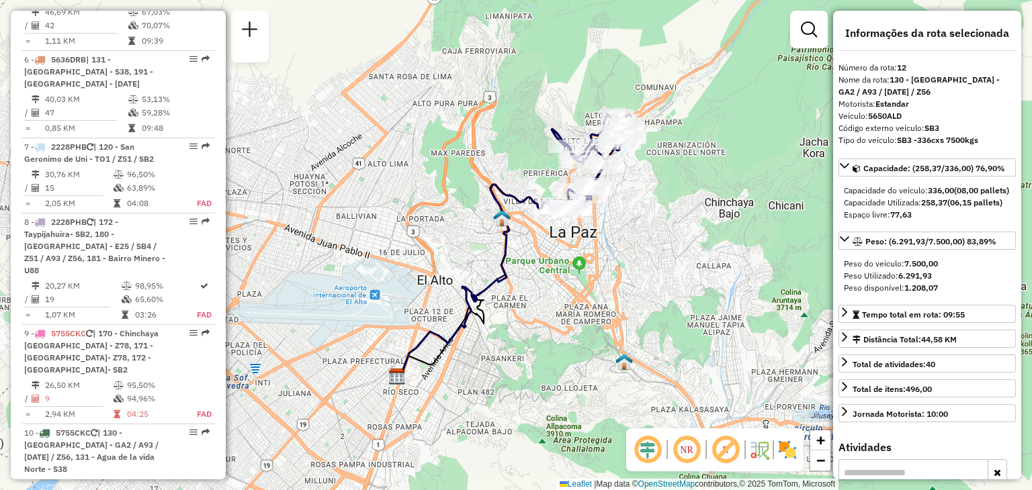
scroll to position [881, 0]
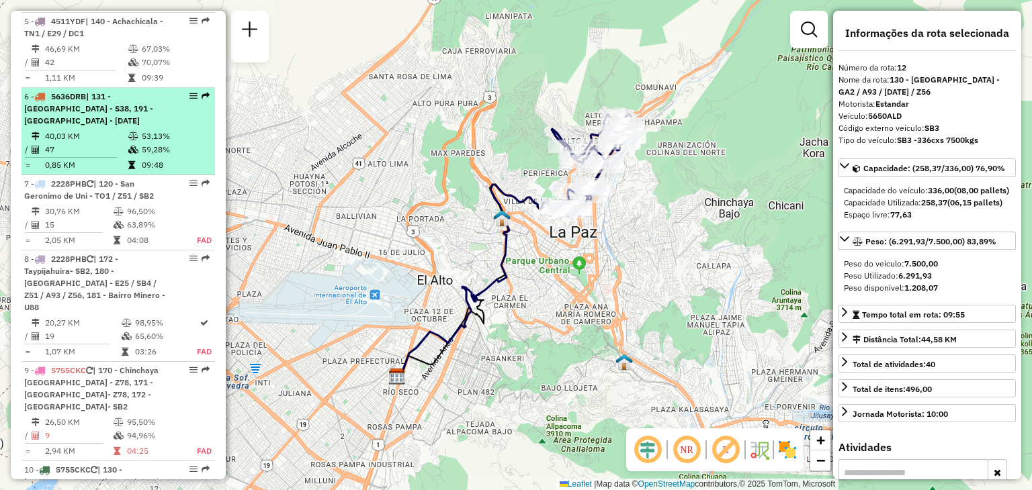
click at [94, 130] on td "40,03 KM" at bounding box center [85, 136] width 83 height 13
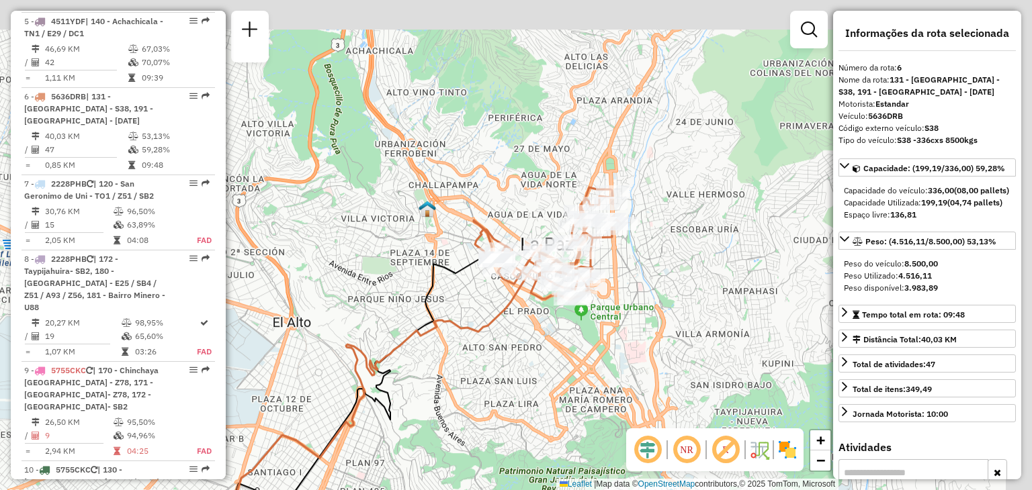
drag, startPoint x: 480, startPoint y: 100, endPoint x: 360, endPoint y: 226, distance: 174.4
click at [360, 226] on div "Janela de atendimento Grade de atendimento Capacidade Transportadoras Veículos …" at bounding box center [516, 245] width 1032 height 490
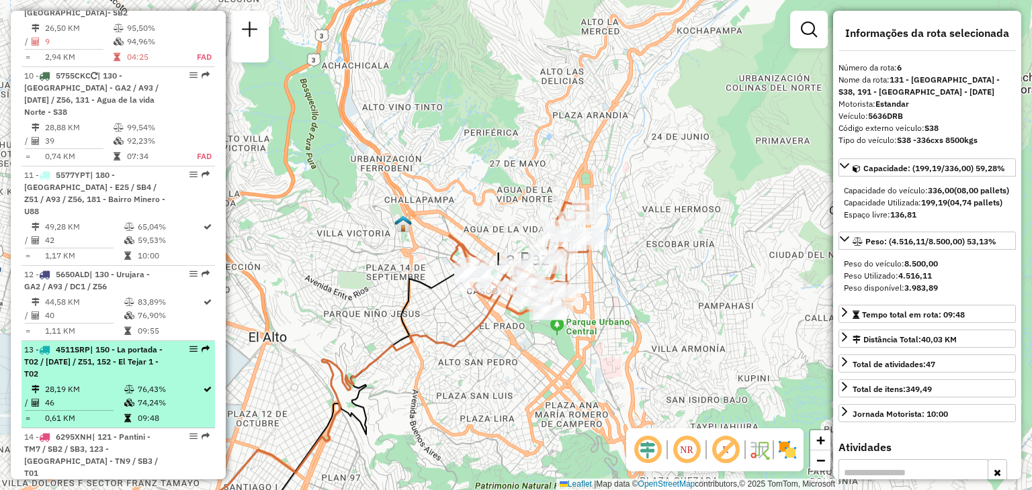
scroll to position [1279, 0]
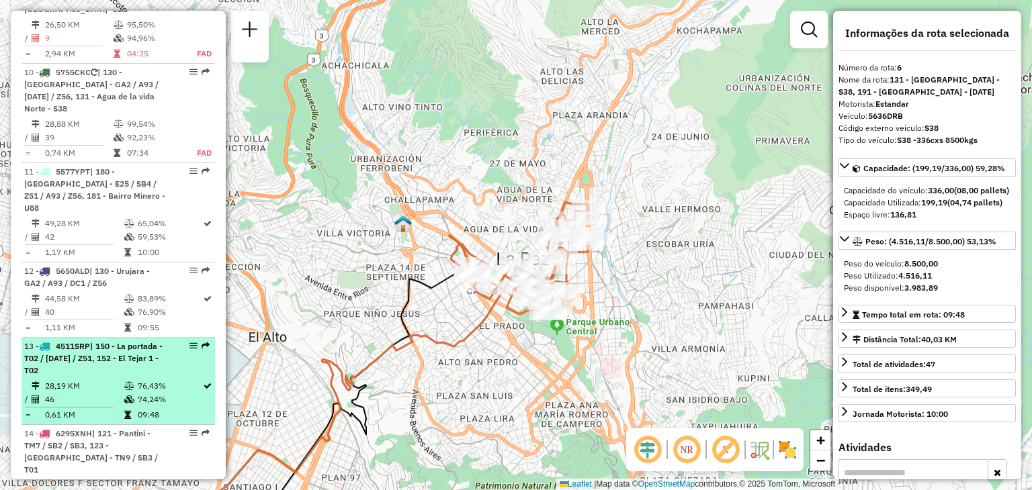
click at [72, 429] on span "| 121 - Pantini - TM7 / SB2 / SB3, 123 - San Miguel - TN9 / SB3 / T01" at bounding box center [91, 452] width 134 height 46
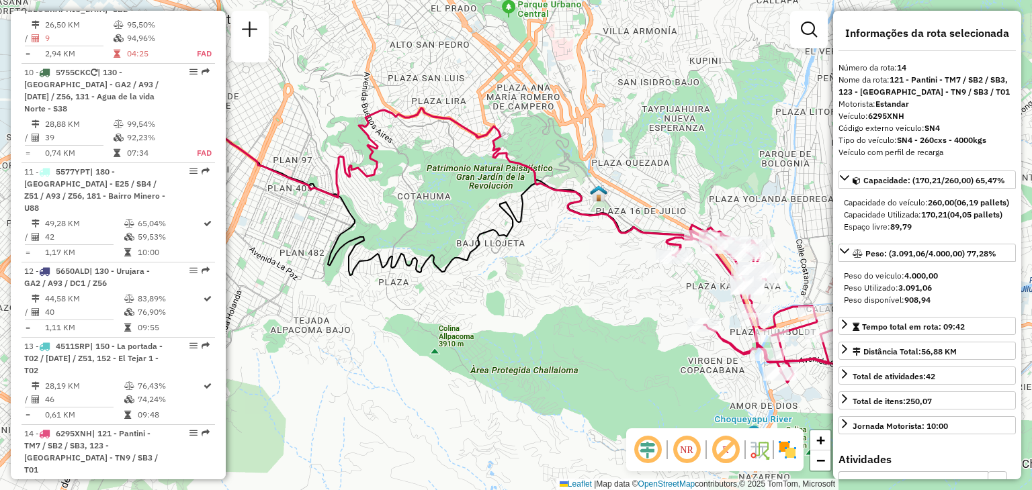
drag, startPoint x: 469, startPoint y: 333, endPoint x: 269, endPoint y: 347, distance: 200.7
click at [269, 347] on div "Janela de atendimento Grade de atendimento Capacidade Transportadoras Veículos …" at bounding box center [516, 245] width 1032 height 490
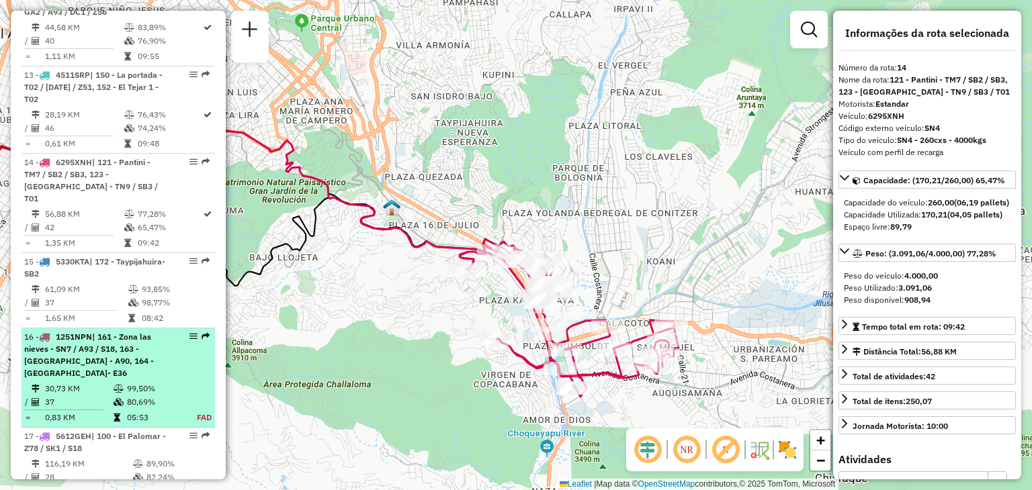
scroll to position [1552, 0]
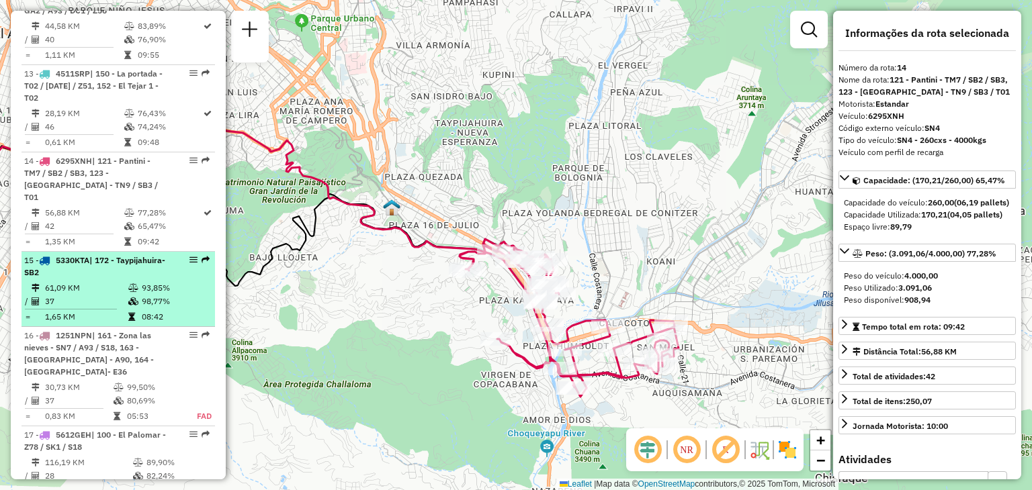
click at [116, 295] on td "37" at bounding box center [85, 301] width 83 height 13
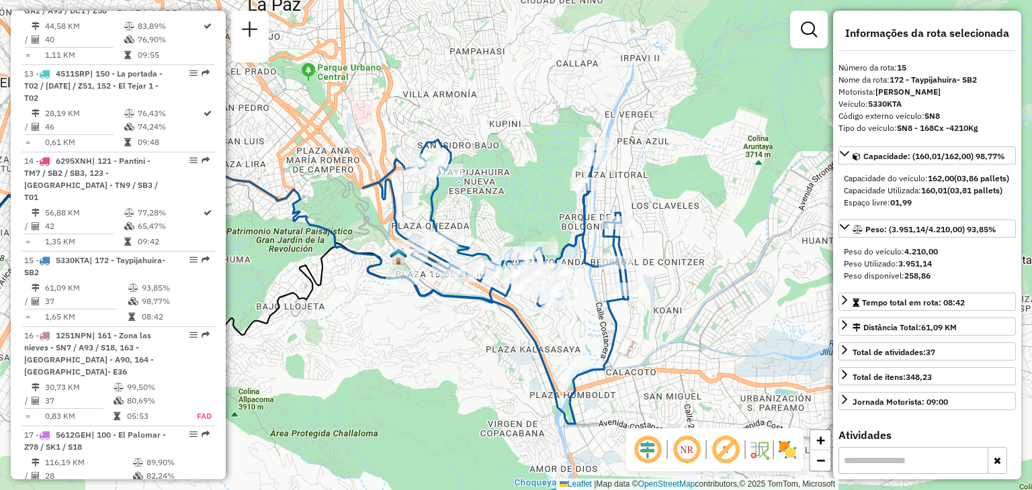
drag, startPoint x: 570, startPoint y: 238, endPoint x: 343, endPoint y: 275, distance: 230.7
click at [343, 275] on div "Janela de atendimento Grade de atendimento Capacidade Transportadoras Veículos …" at bounding box center [516, 245] width 1032 height 490
